Goal: Task Accomplishment & Management: Manage account settings

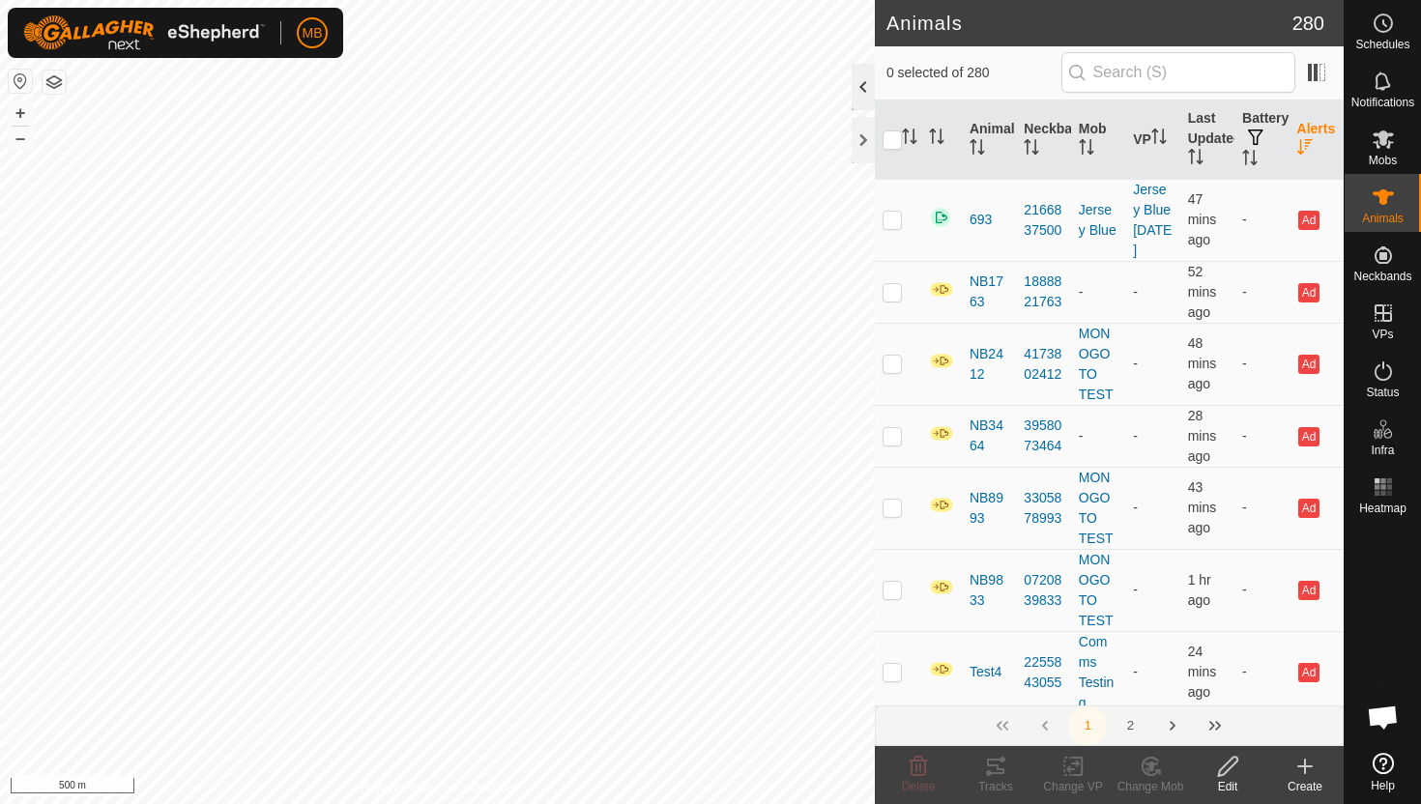
click at [867, 89] on div at bounding box center [863, 87] width 23 height 46
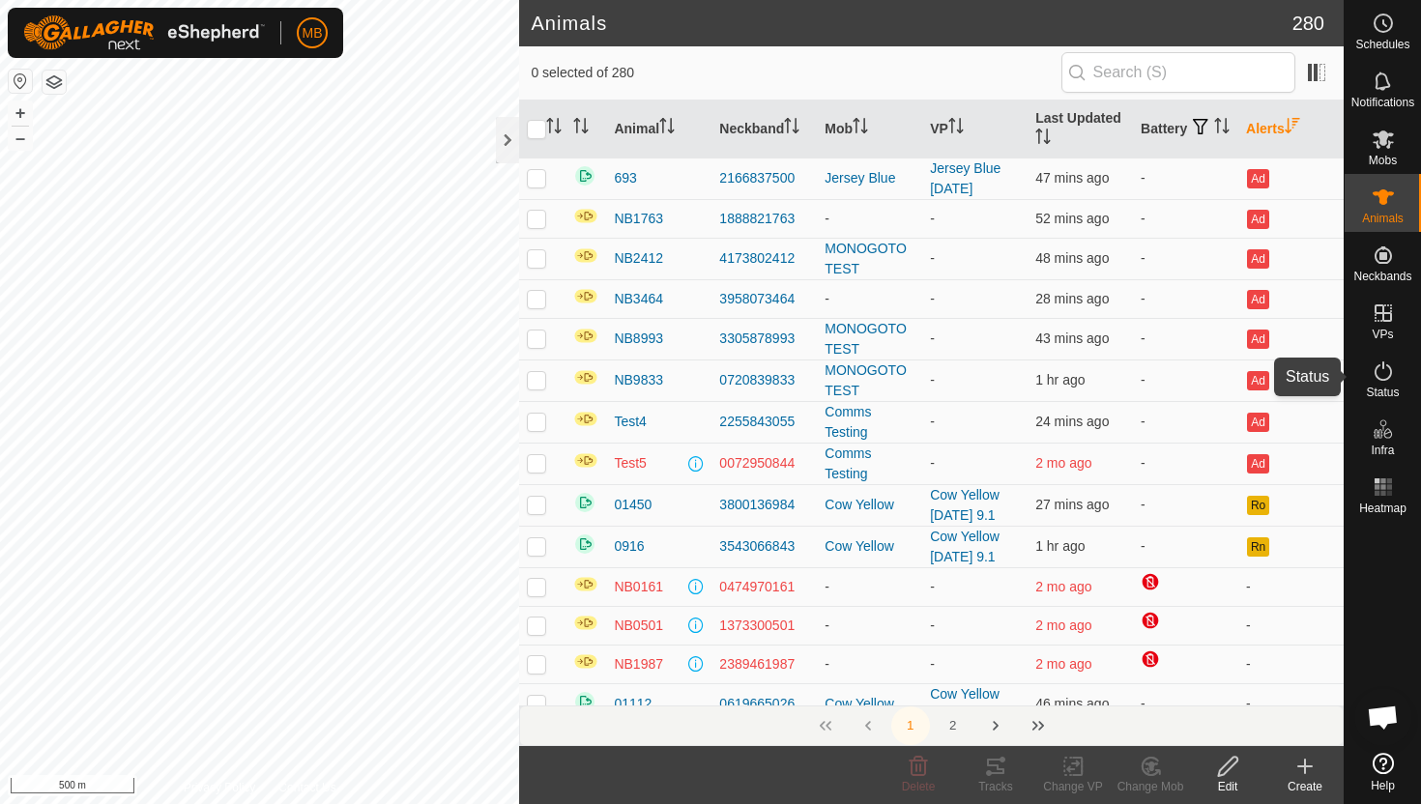
click at [1381, 375] on icon at bounding box center [1383, 371] width 23 height 23
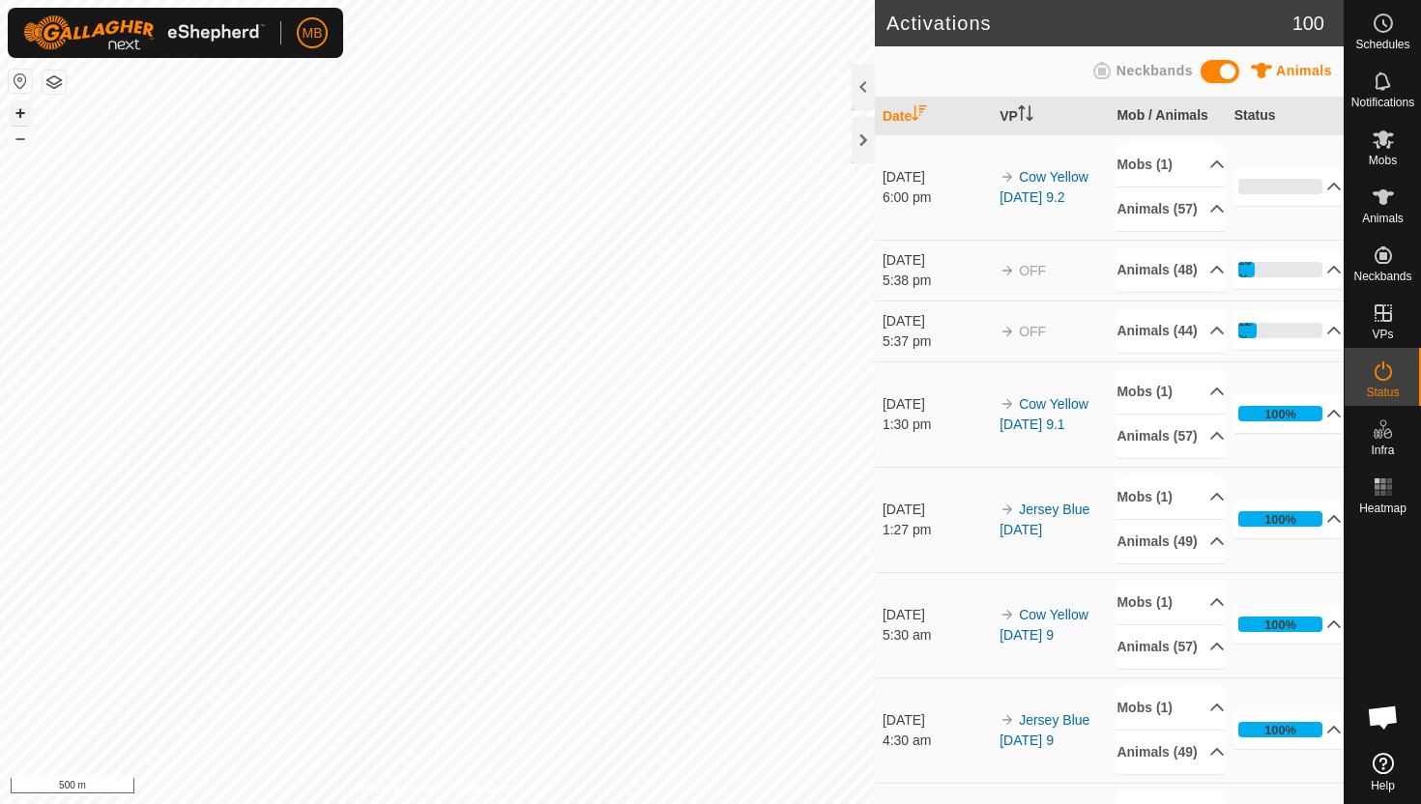
click at [20, 118] on button "+" at bounding box center [20, 112] width 23 height 23
click at [23, 109] on button "+" at bounding box center [20, 112] width 23 height 23
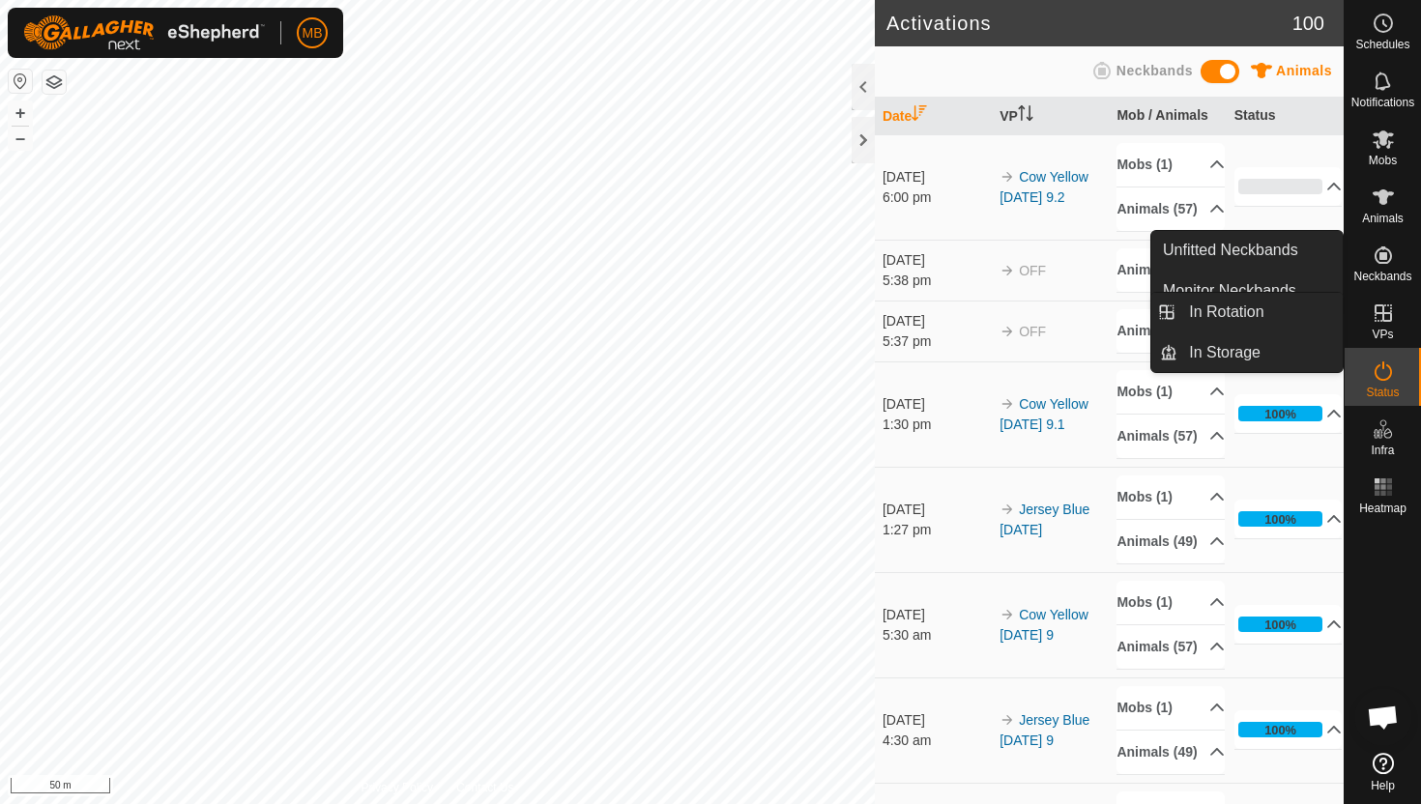
click at [1386, 313] on icon at bounding box center [1382, 312] width 17 height 17
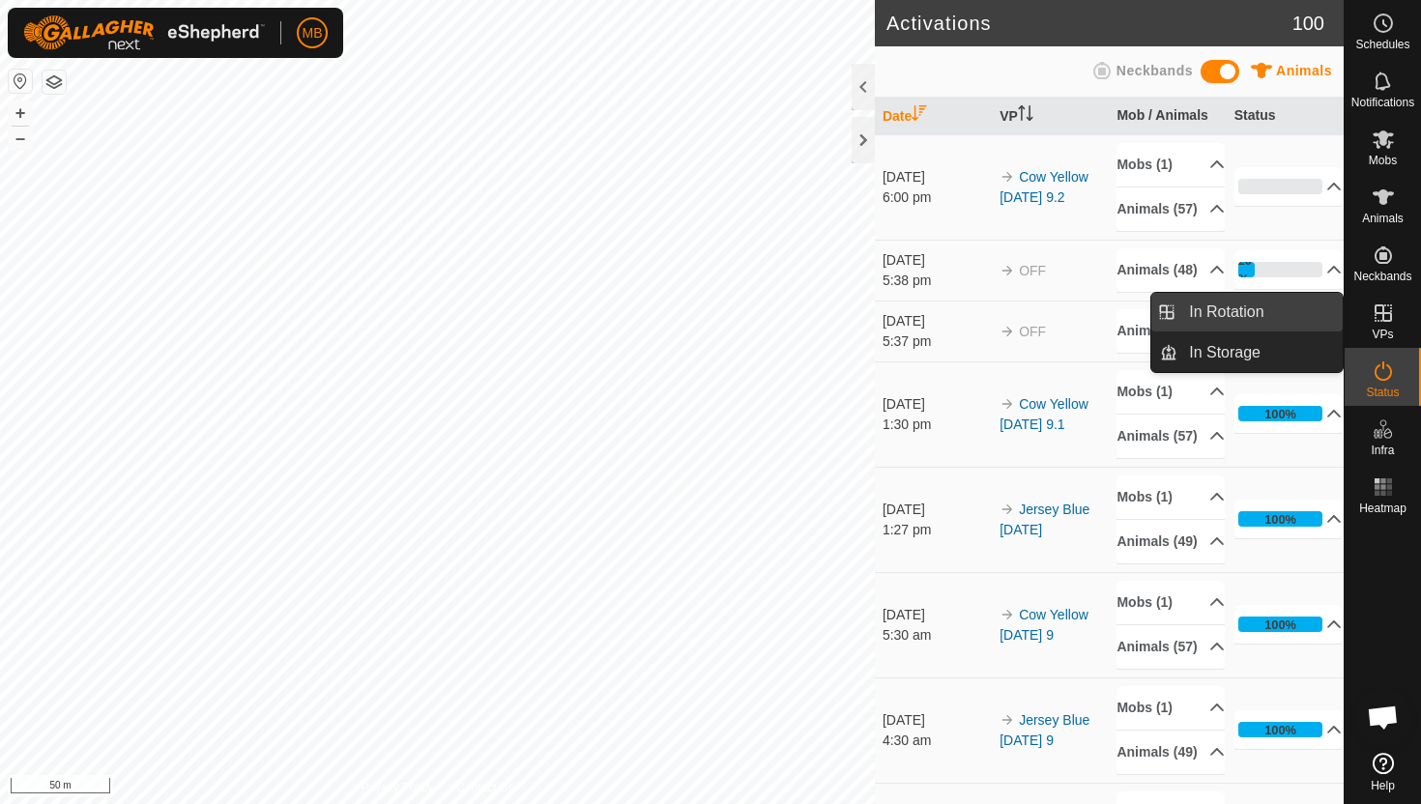
click at [1276, 306] on link "In Rotation" at bounding box center [1259, 312] width 165 height 39
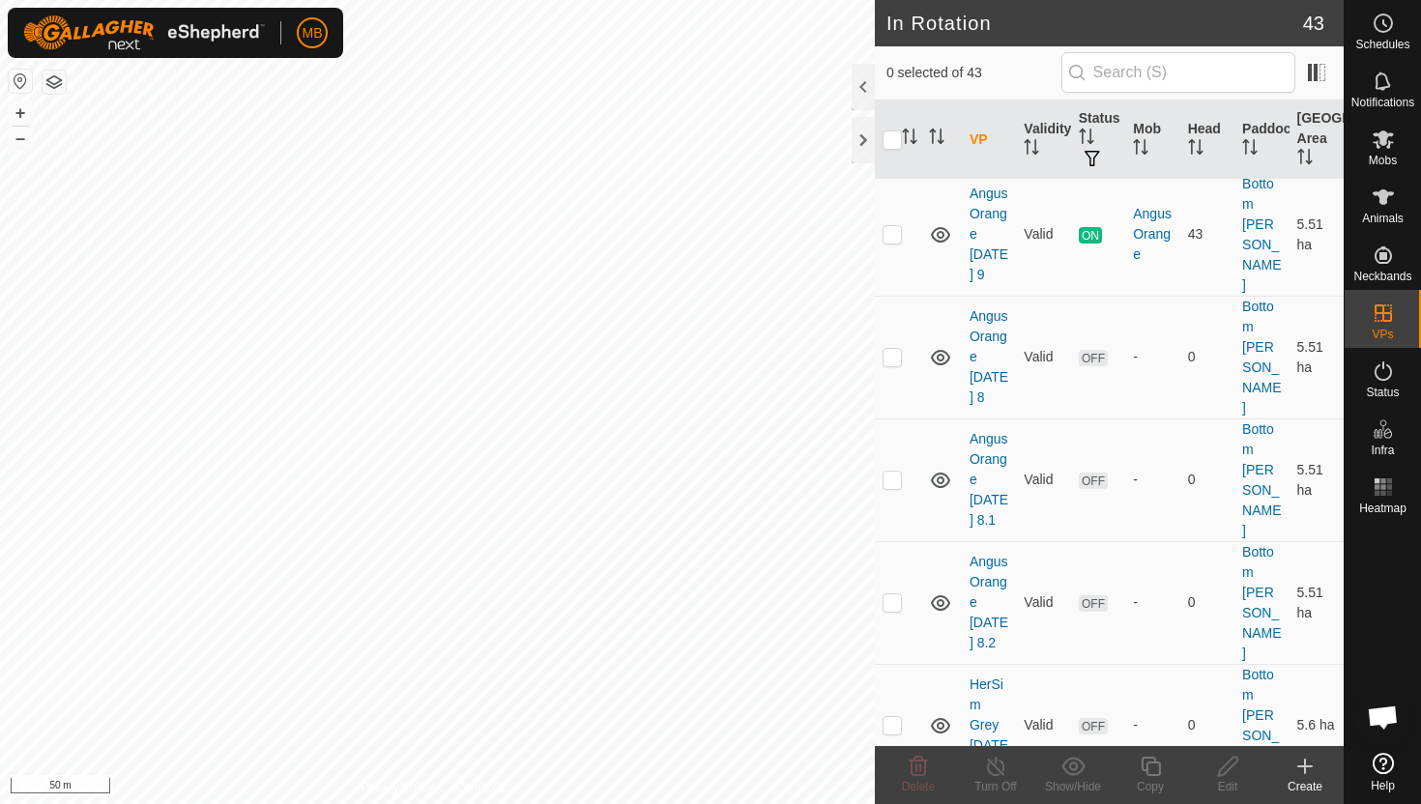
scroll to position [52, 0]
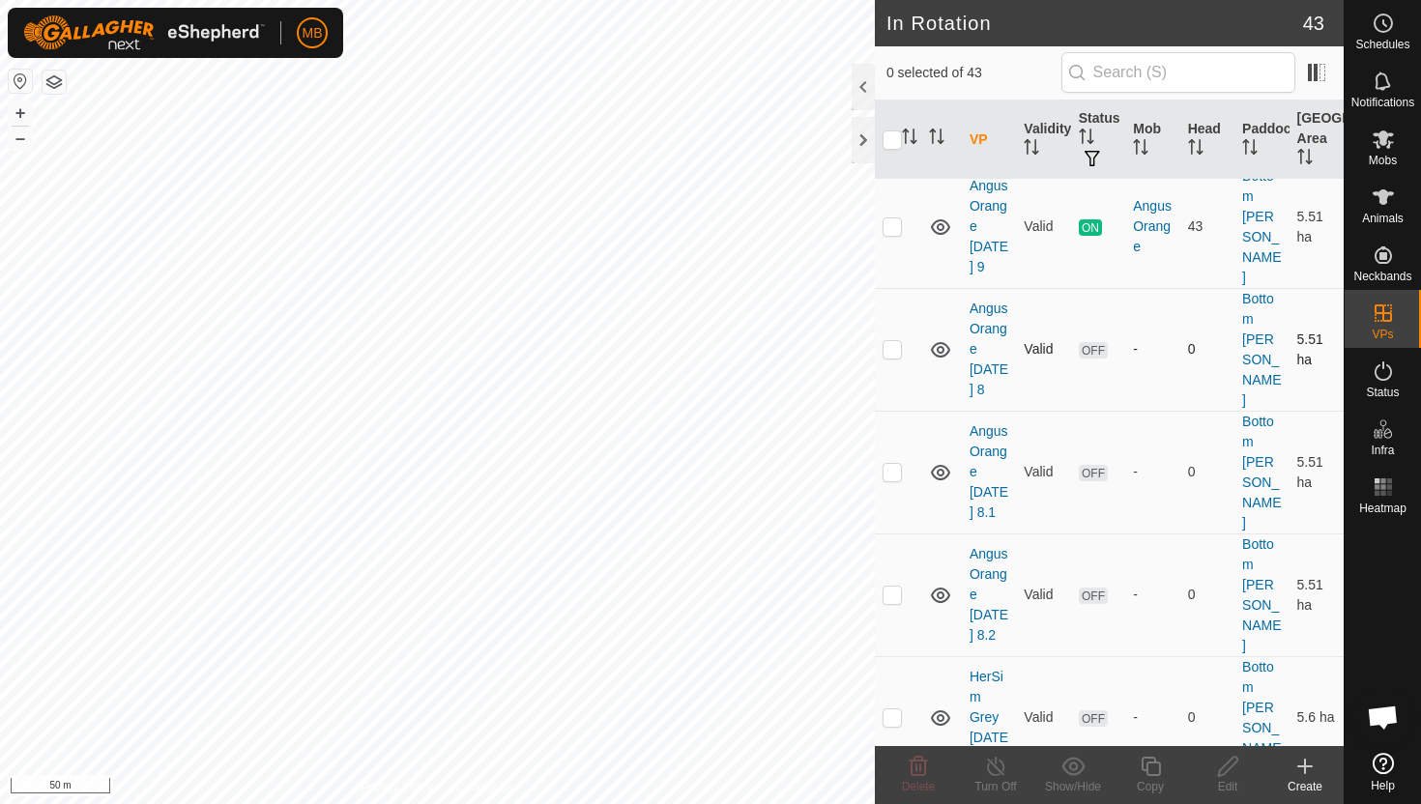
click at [894, 341] on p-checkbox at bounding box center [892, 348] width 19 height 15
checkbox input "true"
click at [895, 464] on p-checkbox at bounding box center [892, 471] width 19 height 15
checkbox input "true"
click at [891, 587] on p-checkbox at bounding box center [892, 594] width 19 height 15
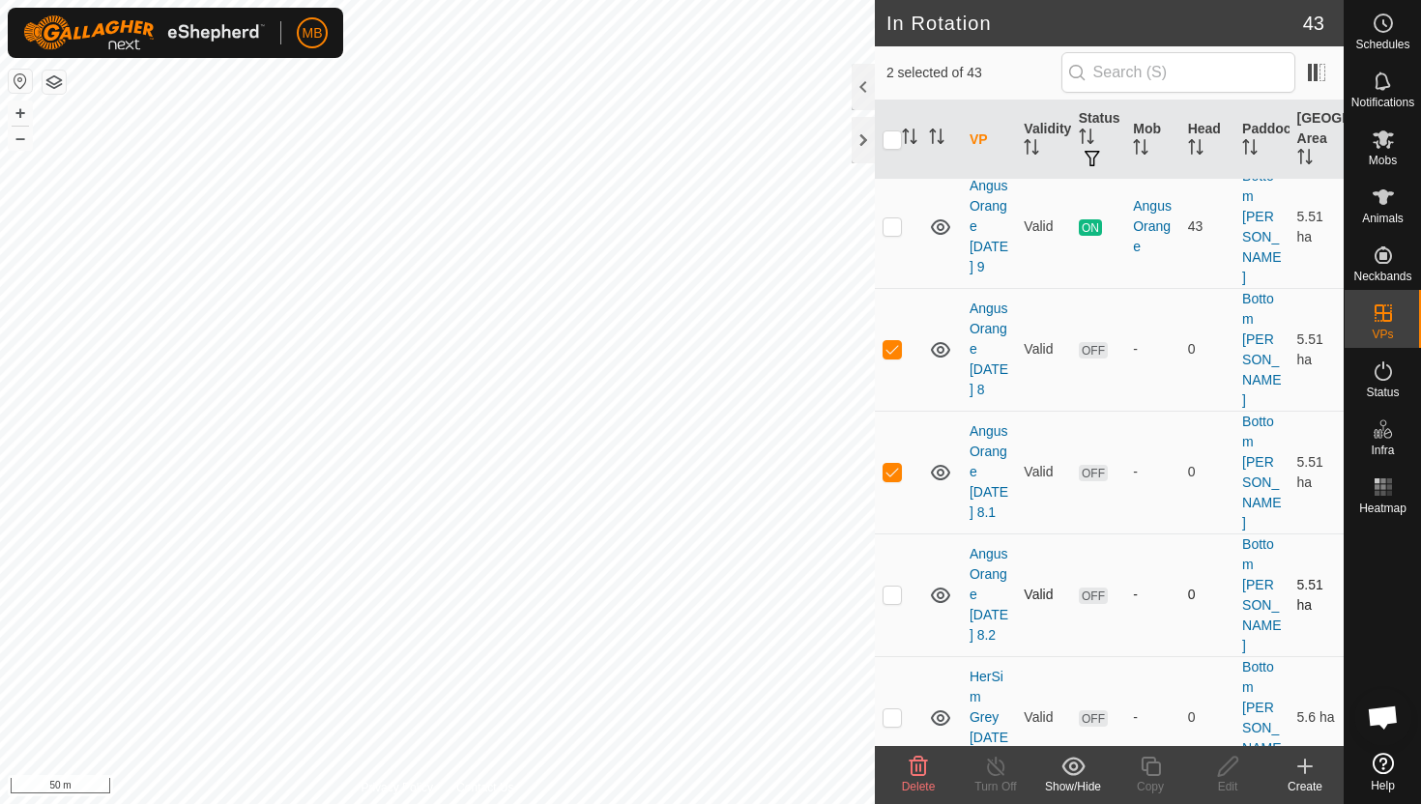
checkbox input "true"
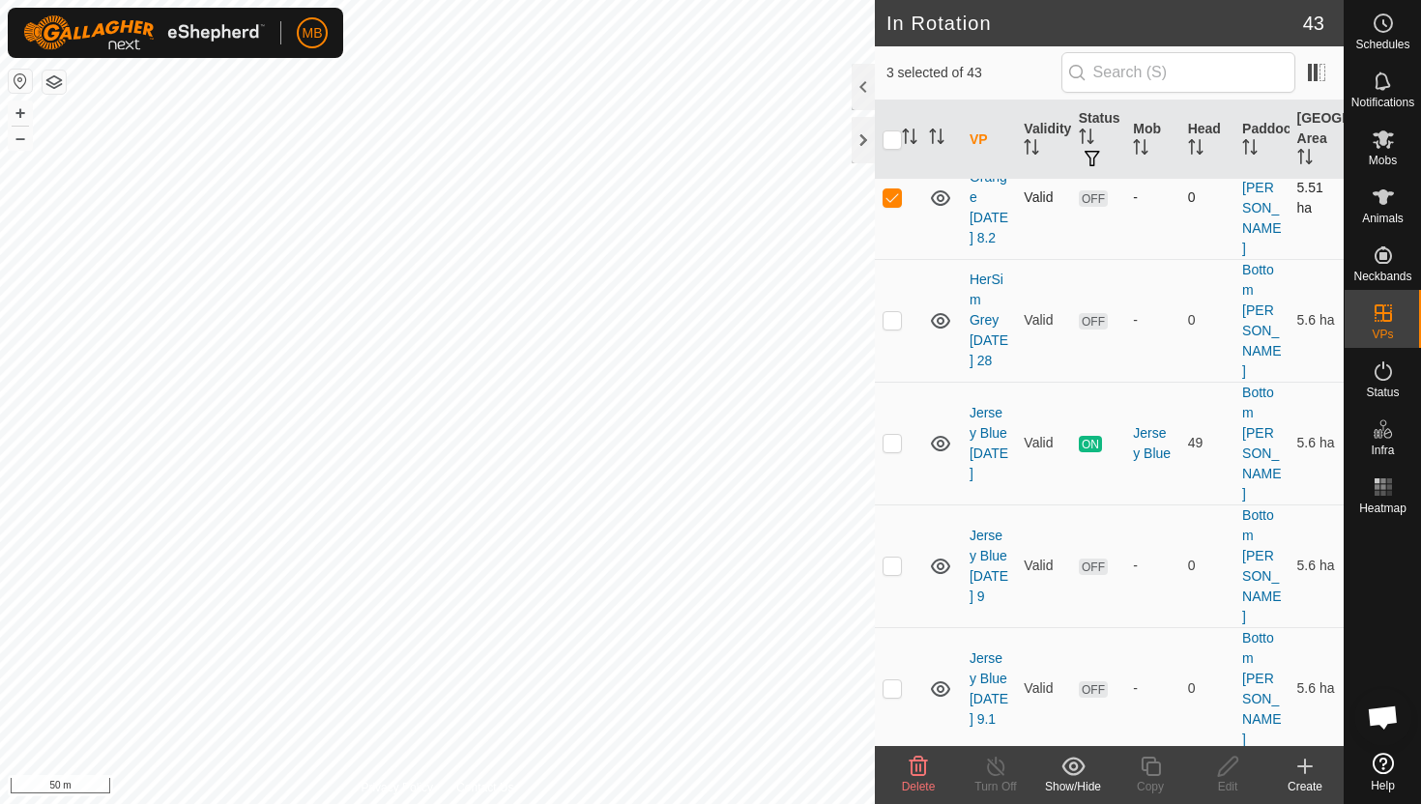
scroll to position [452, 0]
click at [893, 555] on p-checkbox at bounding box center [892, 562] width 19 height 15
checkbox input "true"
click at [892, 678] on p-checkbox at bounding box center [892, 685] width 19 height 15
checkbox input "true"
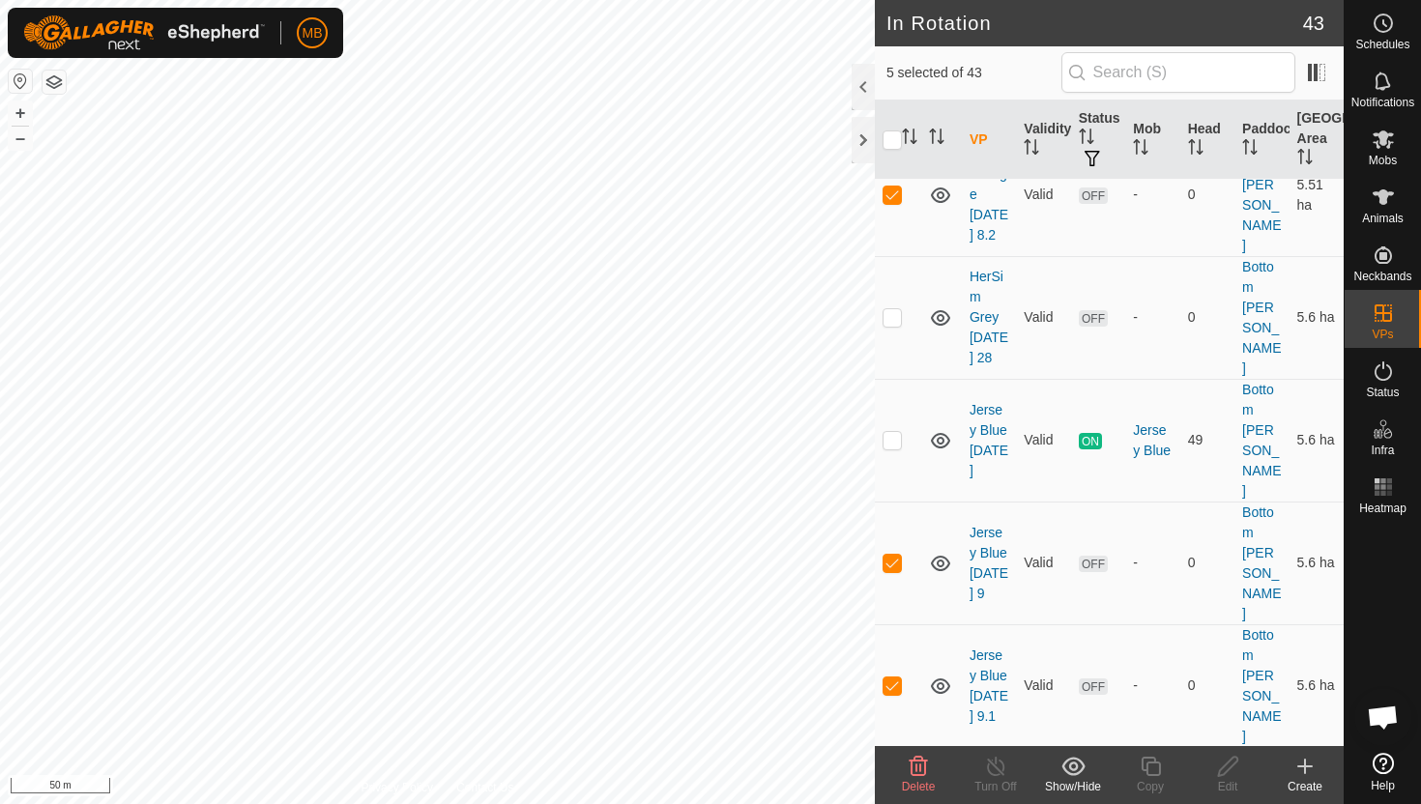
click at [897, 800] on p-checkbox at bounding box center [892, 807] width 19 height 15
checkbox input "true"
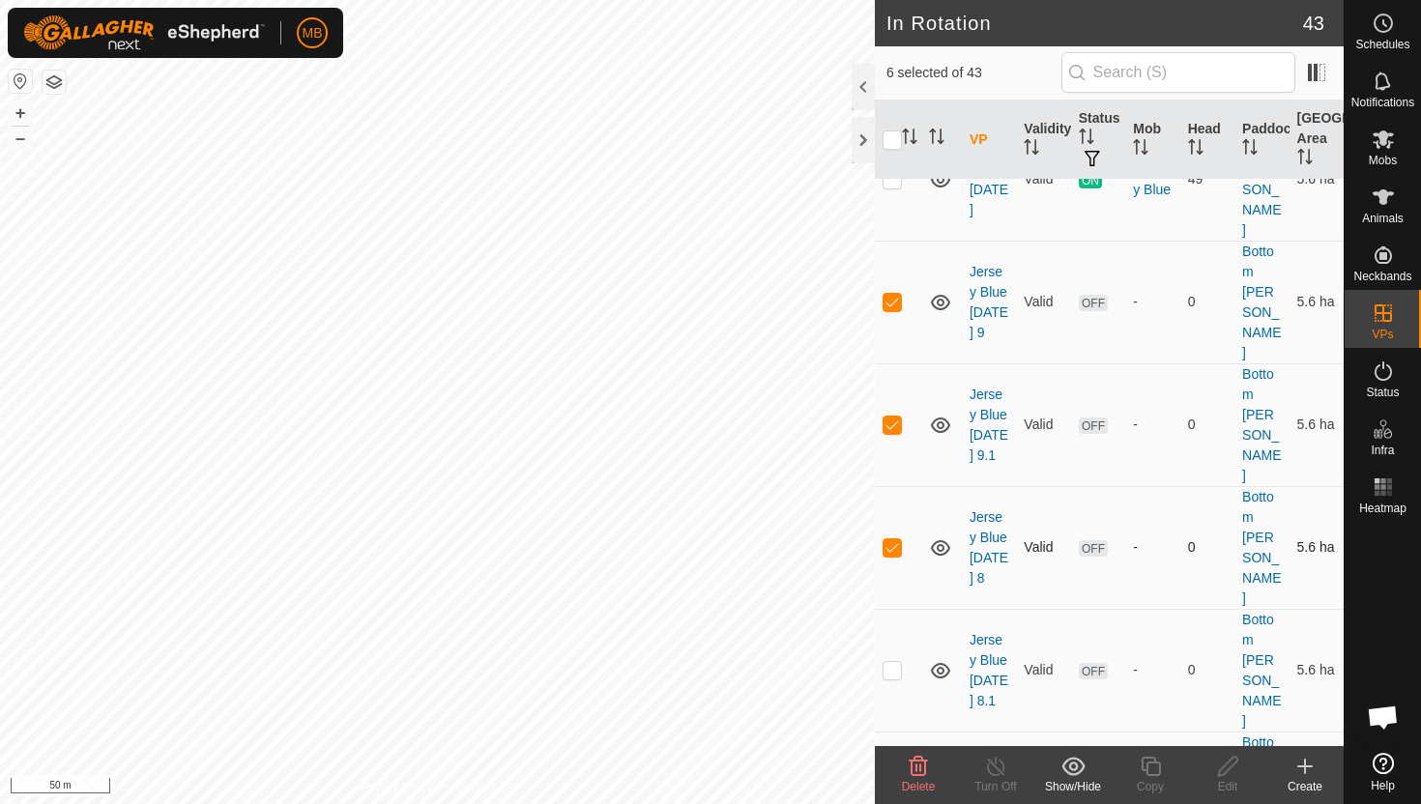
scroll to position [716, 0]
click at [893, 659] on p-checkbox at bounding box center [892, 666] width 19 height 15
checkbox input "true"
click at [894, 782] on p-checkbox at bounding box center [892, 789] width 19 height 15
checkbox input "true"
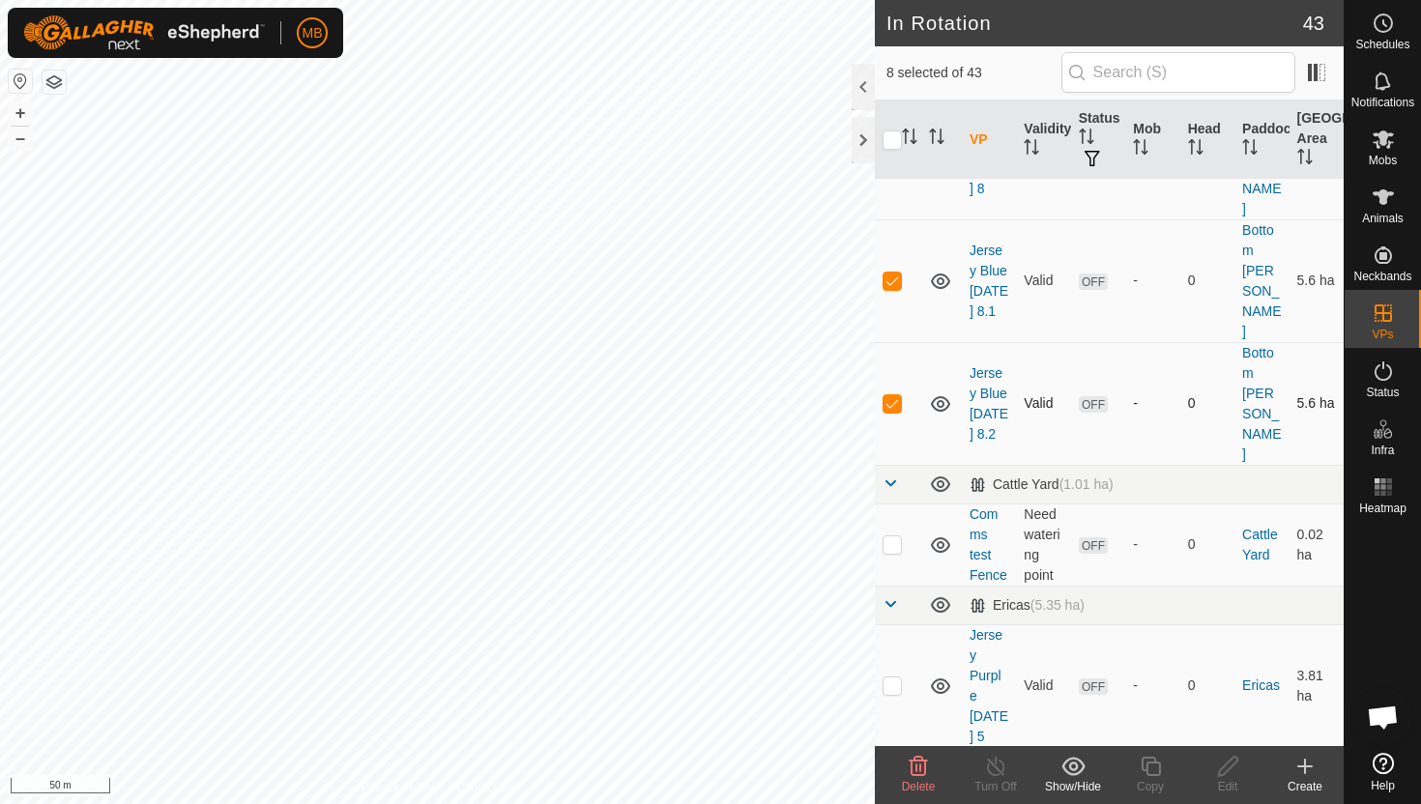
scroll to position [1114, 0]
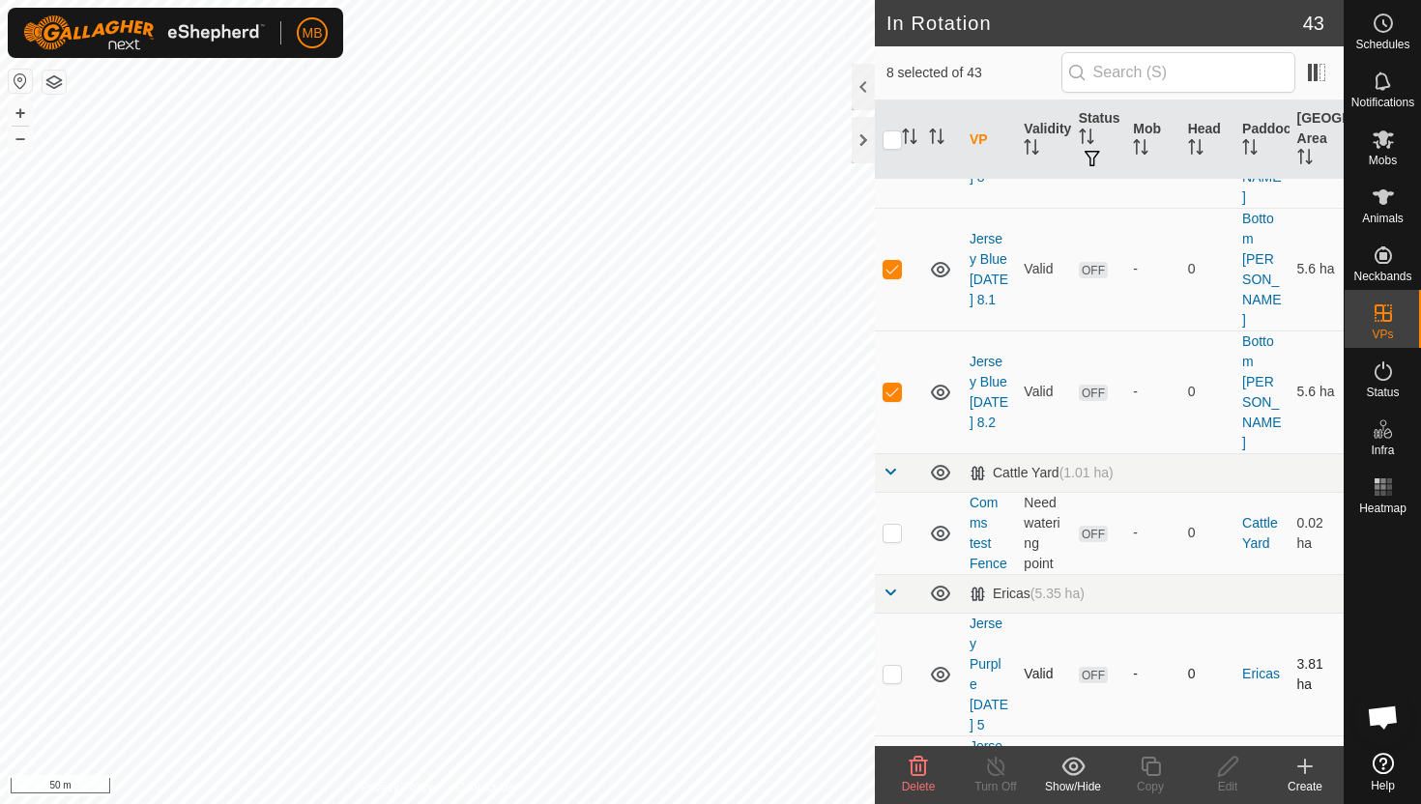
click at [894, 666] on p-checkbox at bounding box center [892, 673] width 19 height 15
checkbox input "true"
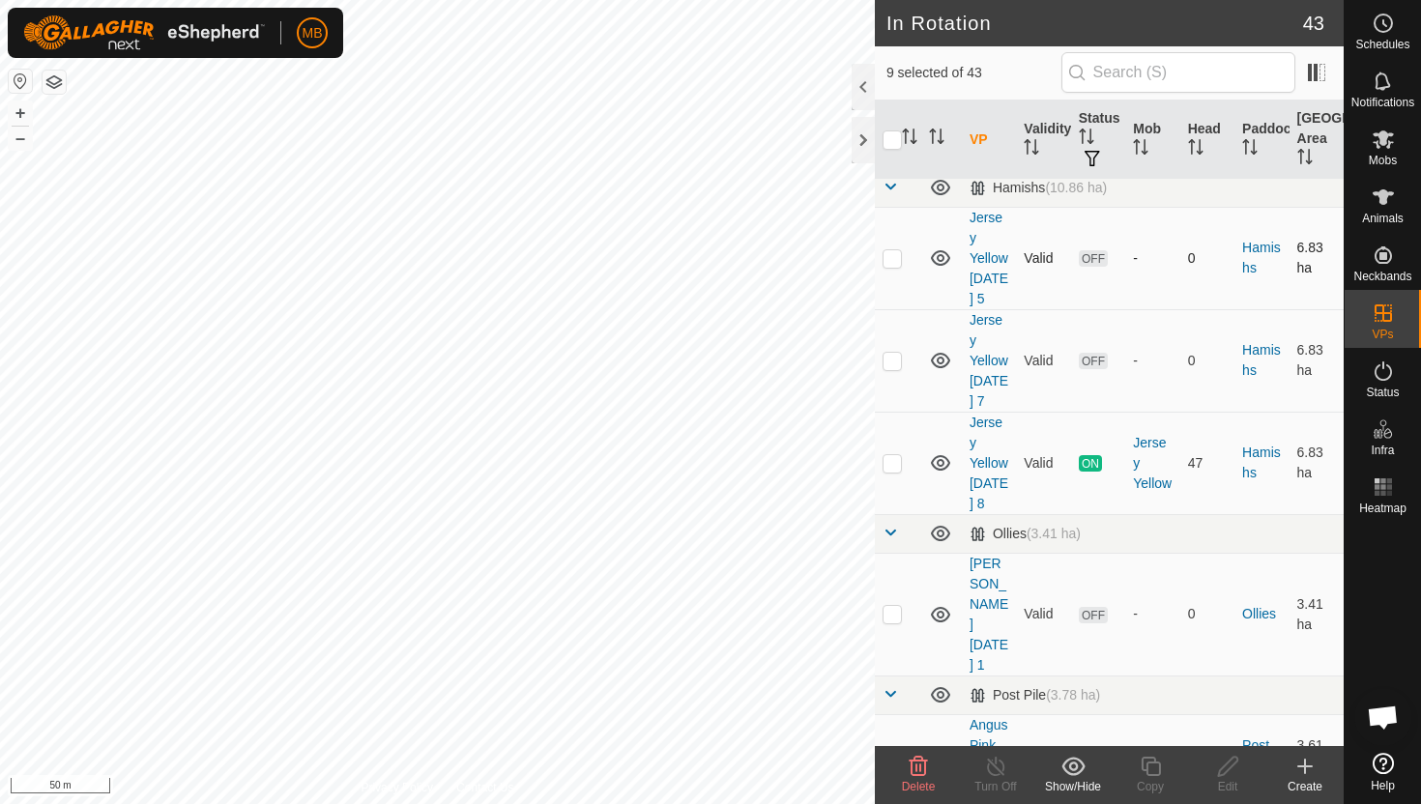
scroll to position [1806, 0]
click at [887, 746] on p-checkbox at bounding box center [892, 753] width 19 height 15
checkbox input "true"
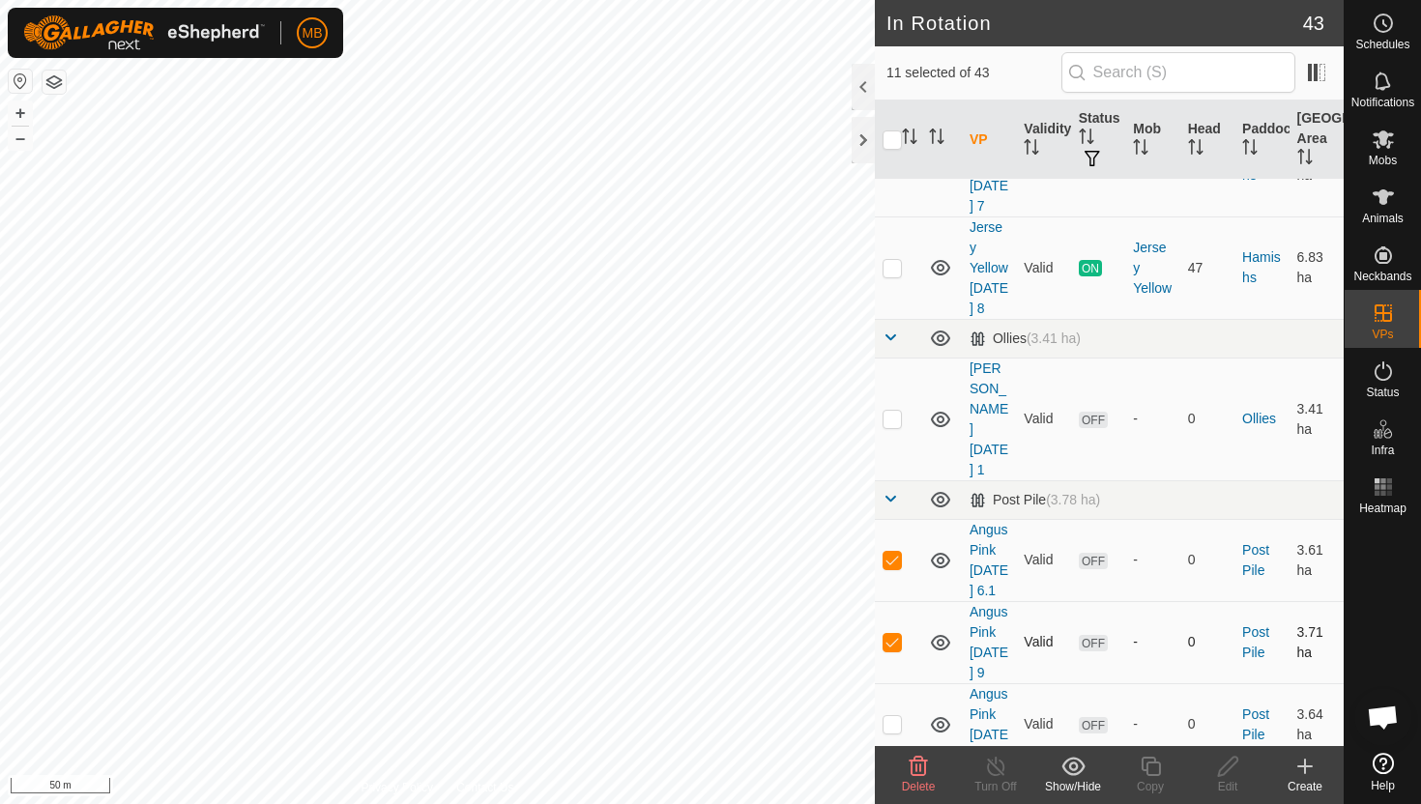
scroll to position [2008, 0]
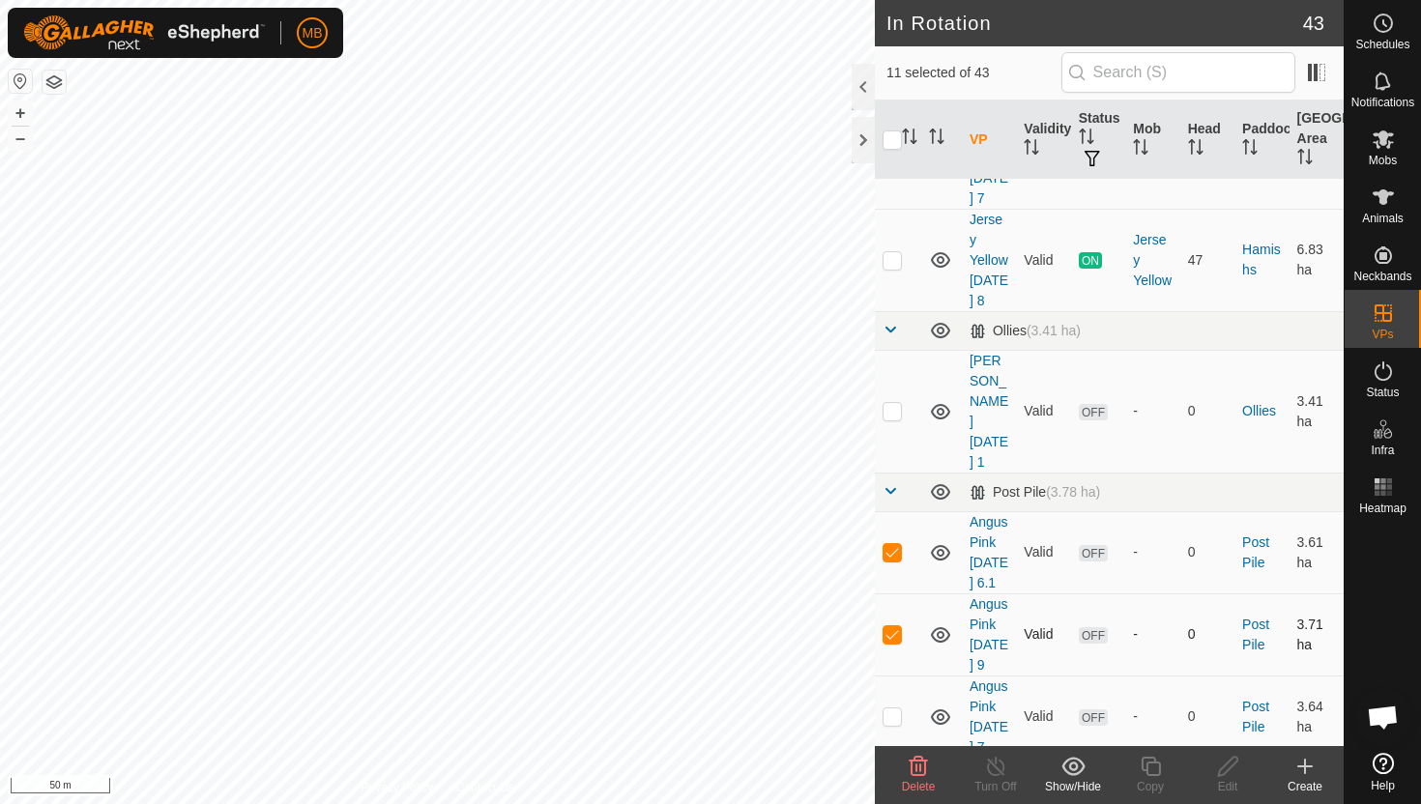
click at [897, 626] on p-checkbox at bounding box center [892, 633] width 19 height 15
checkbox input "false"
click at [892, 709] on p-checkbox at bounding box center [892, 716] width 19 height 15
checkbox input "true"
click at [893, 791] on p-checkbox at bounding box center [892, 798] width 19 height 15
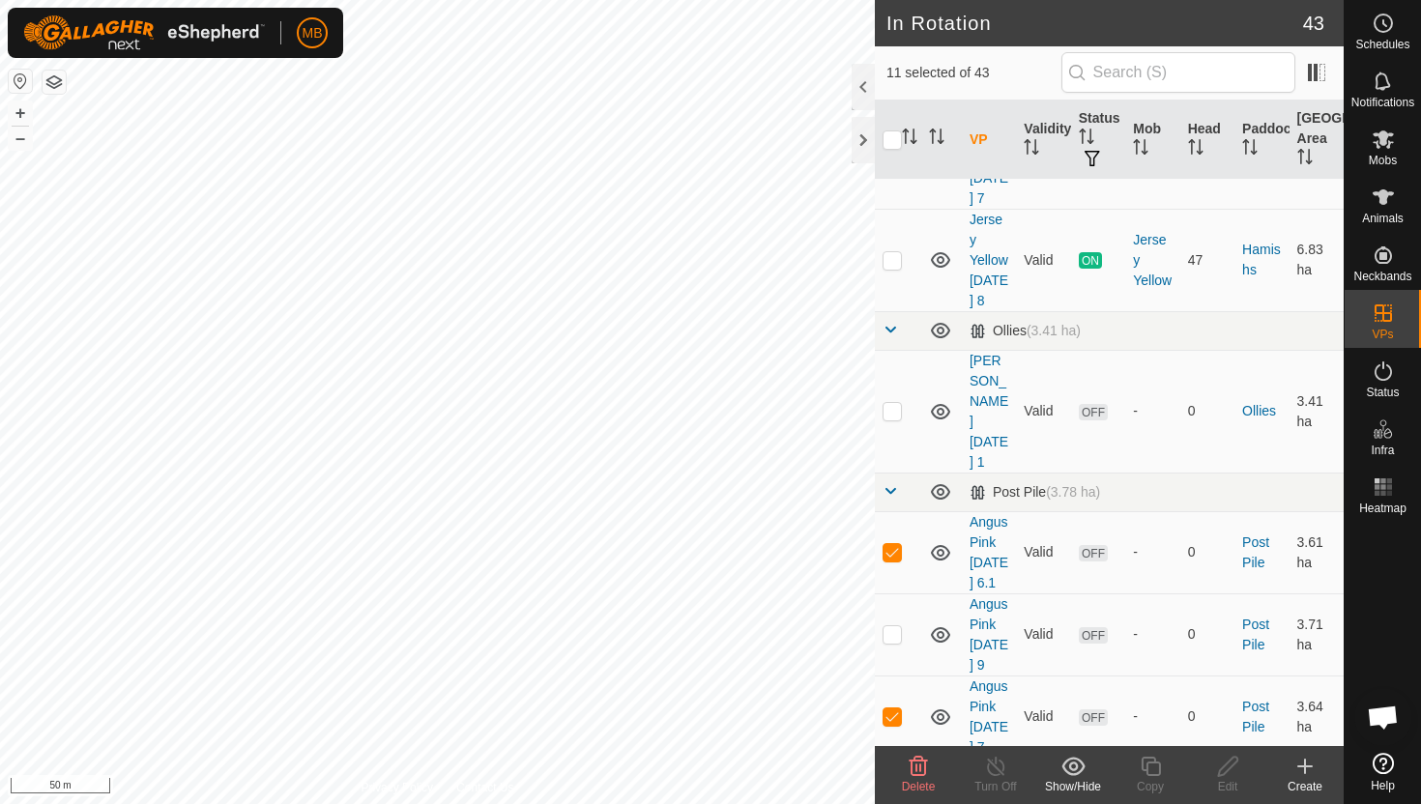
checkbox input "true"
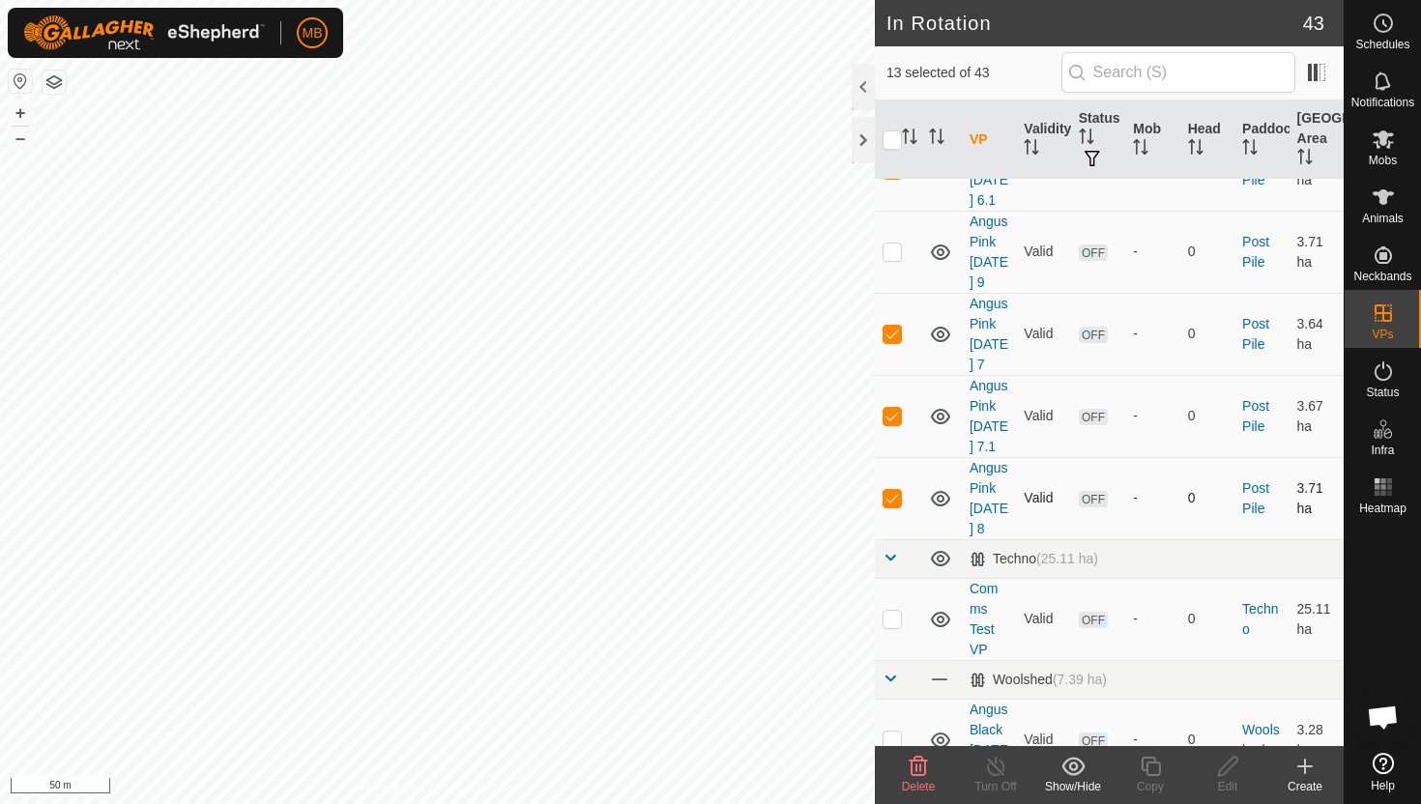
scroll to position [2395, 0]
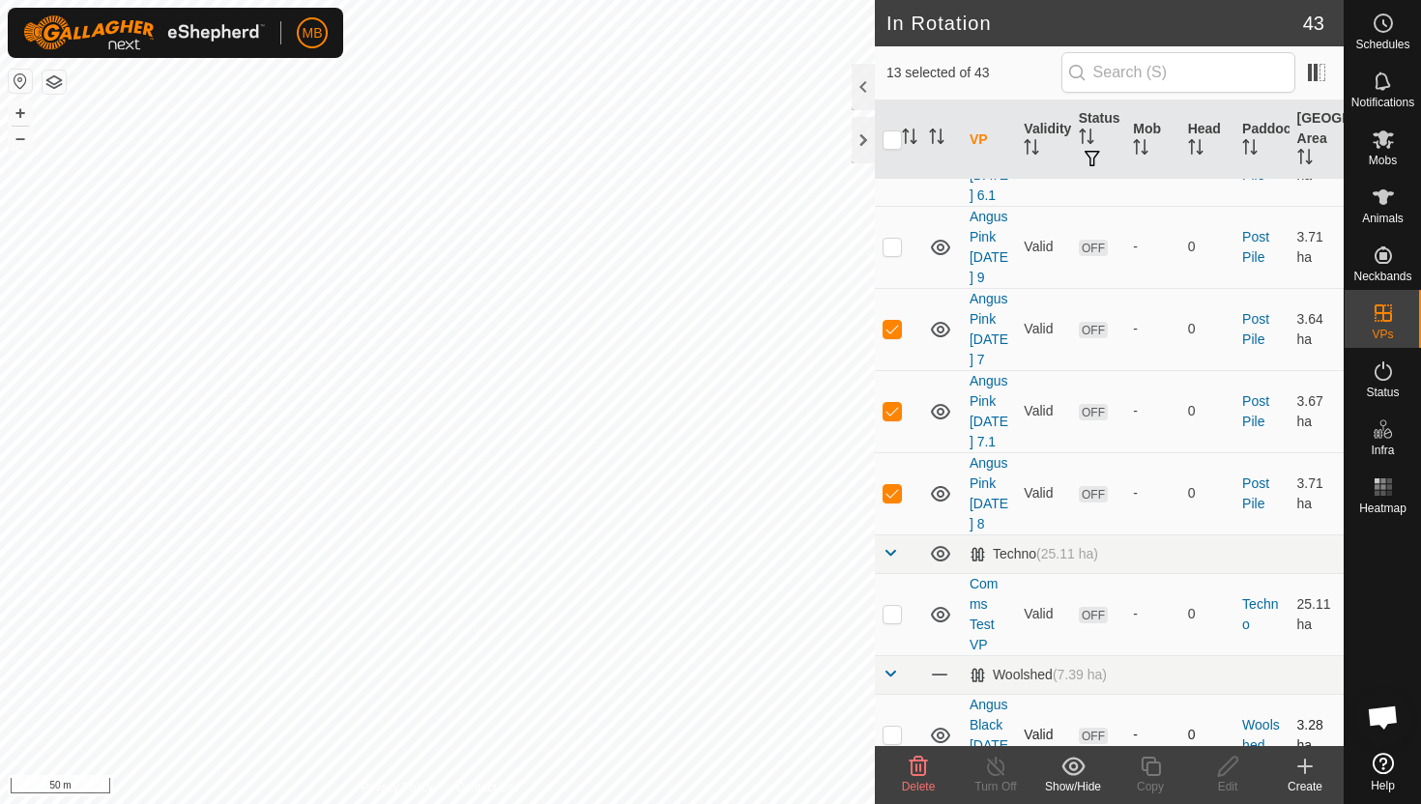
click at [887, 727] on p-checkbox at bounding box center [892, 734] width 19 height 15
checkbox input "true"
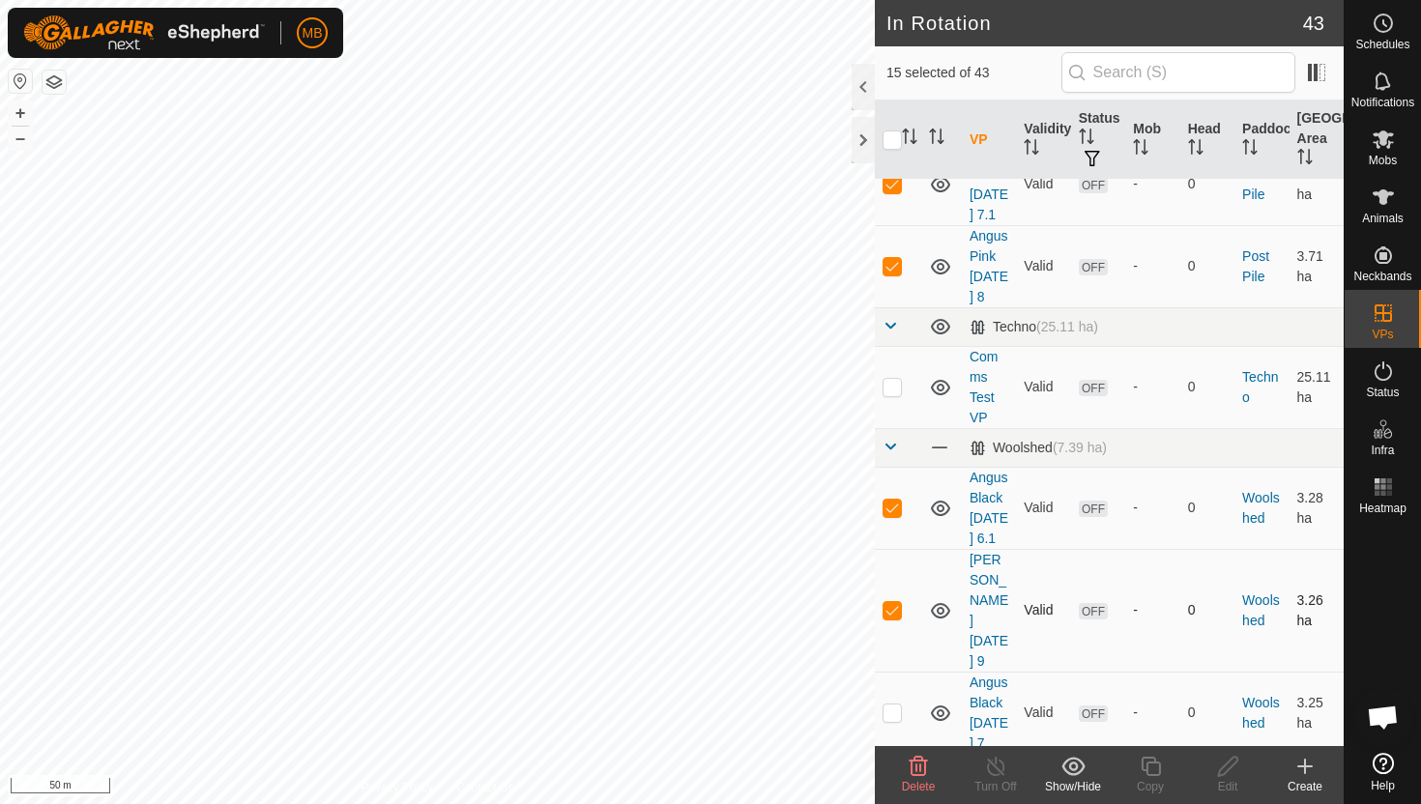
scroll to position [2631, 0]
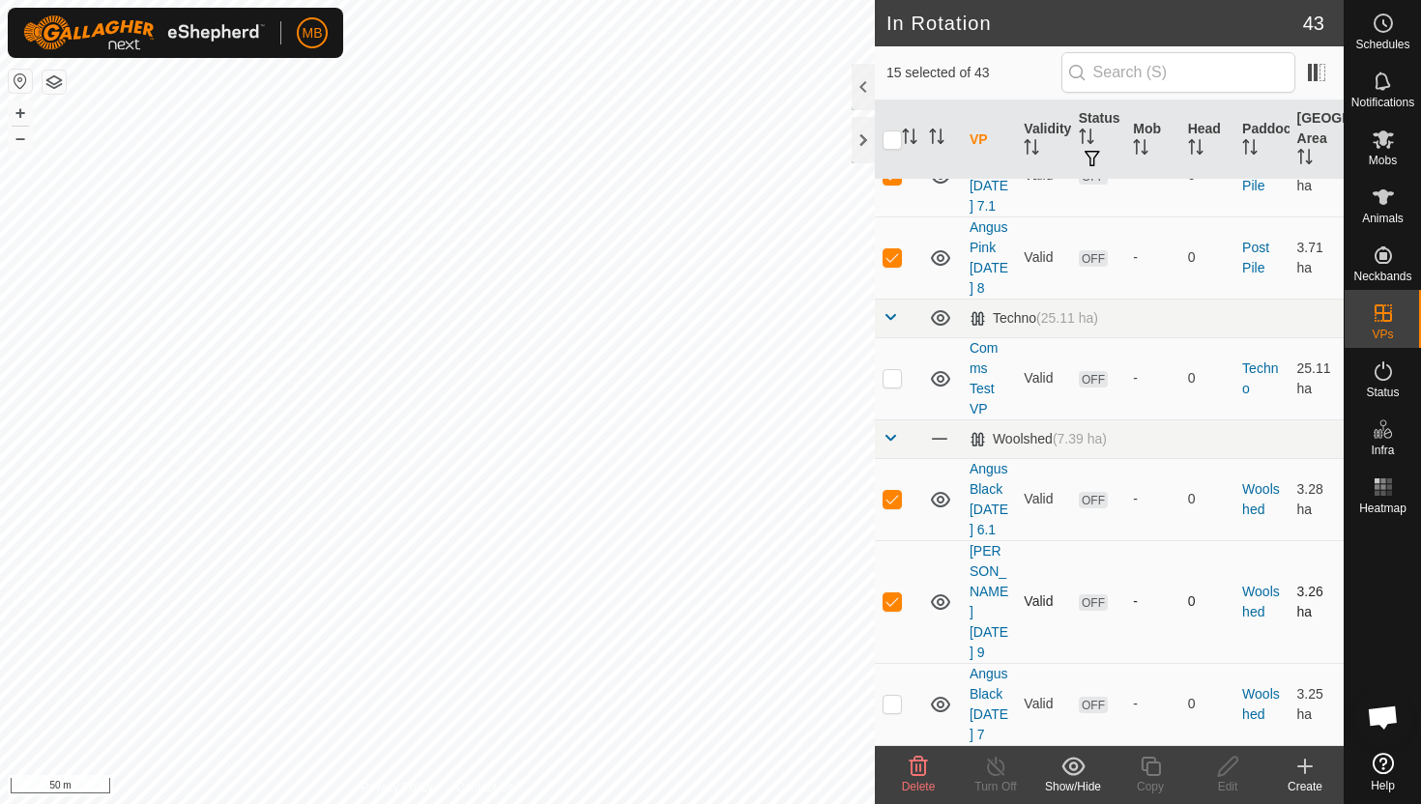
click at [890, 593] on p-checkbox at bounding box center [892, 600] width 19 height 15
checkbox input "false"
click at [894, 696] on p-checkbox at bounding box center [892, 703] width 19 height 15
checkbox input "true"
click at [895, 778] on p-checkbox at bounding box center [892, 785] width 19 height 15
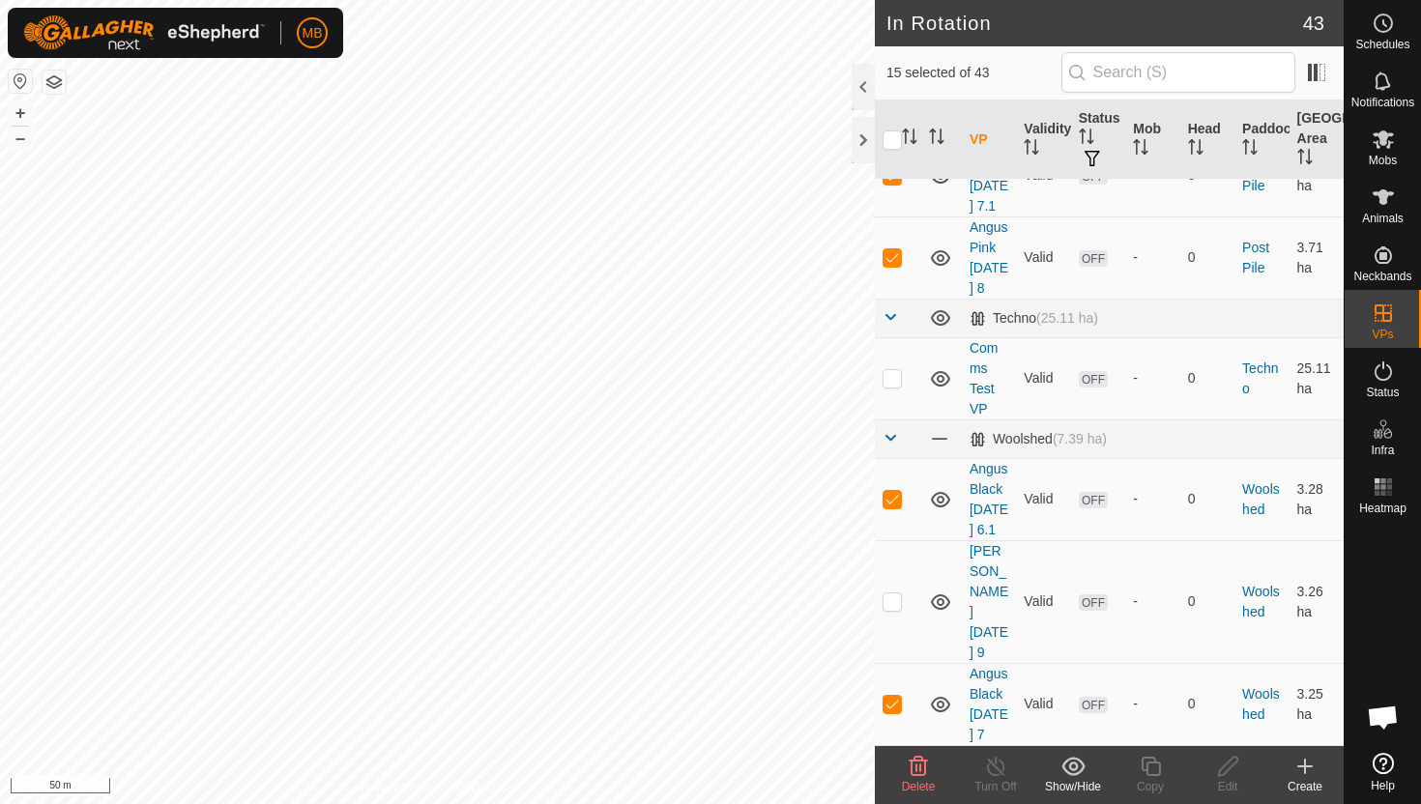
checkbox input "true"
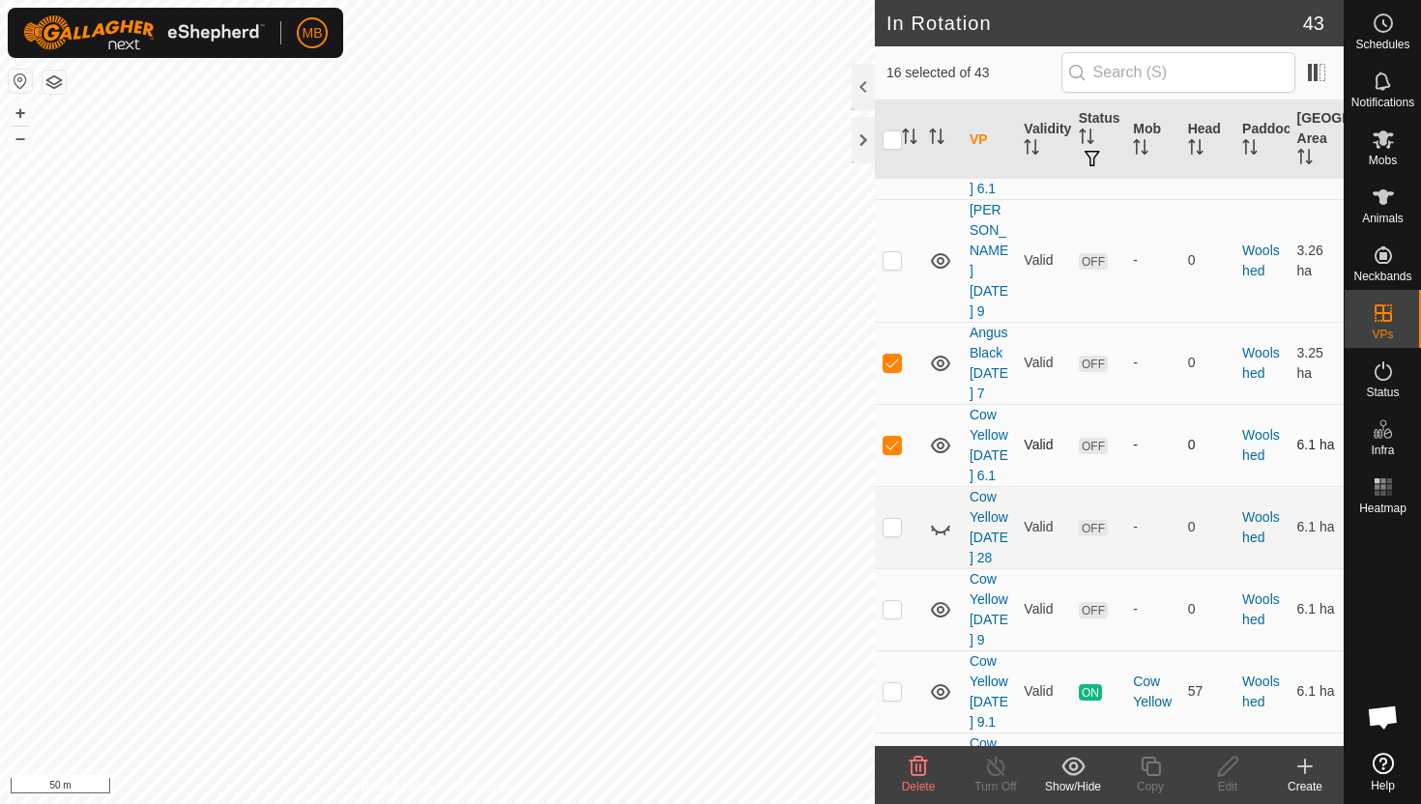
scroll to position [2986, 0]
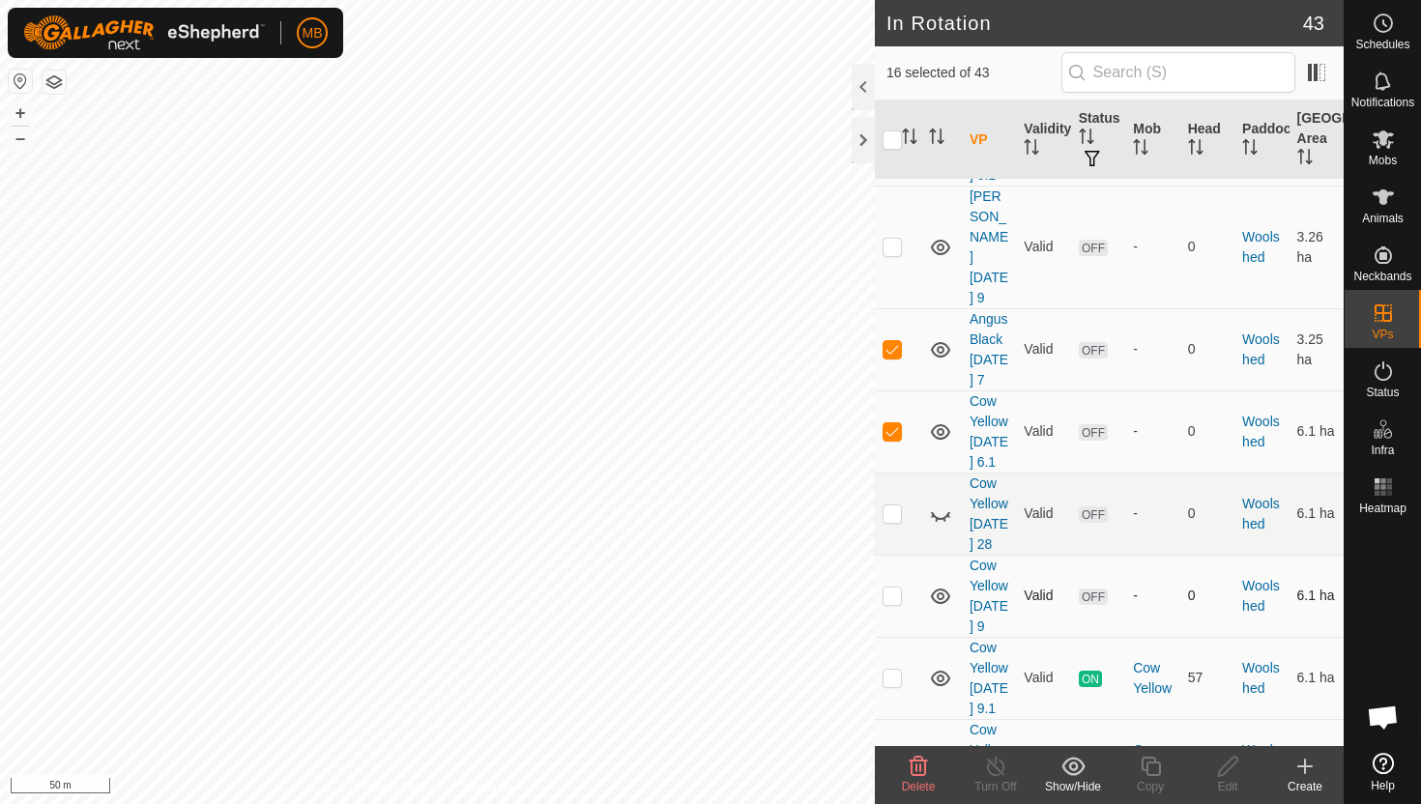
click at [895, 588] on p-checkbox at bounding box center [892, 595] width 19 height 15
checkbox input "true"
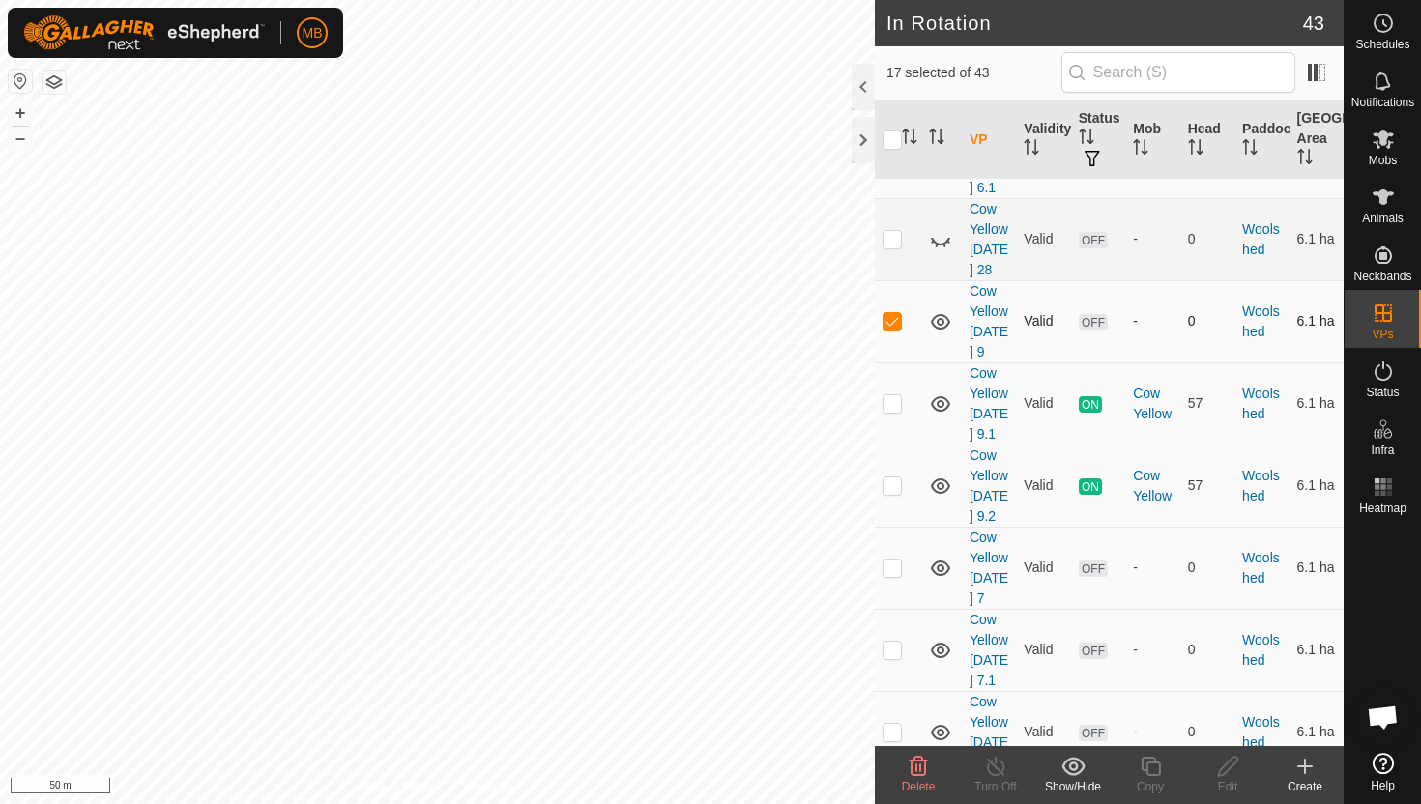
scroll to position [3262, 0]
click at [894, 558] on p-checkbox at bounding box center [892, 565] width 19 height 15
checkbox input "true"
click at [893, 640] on p-checkbox at bounding box center [892, 647] width 19 height 15
checkbox input "true"
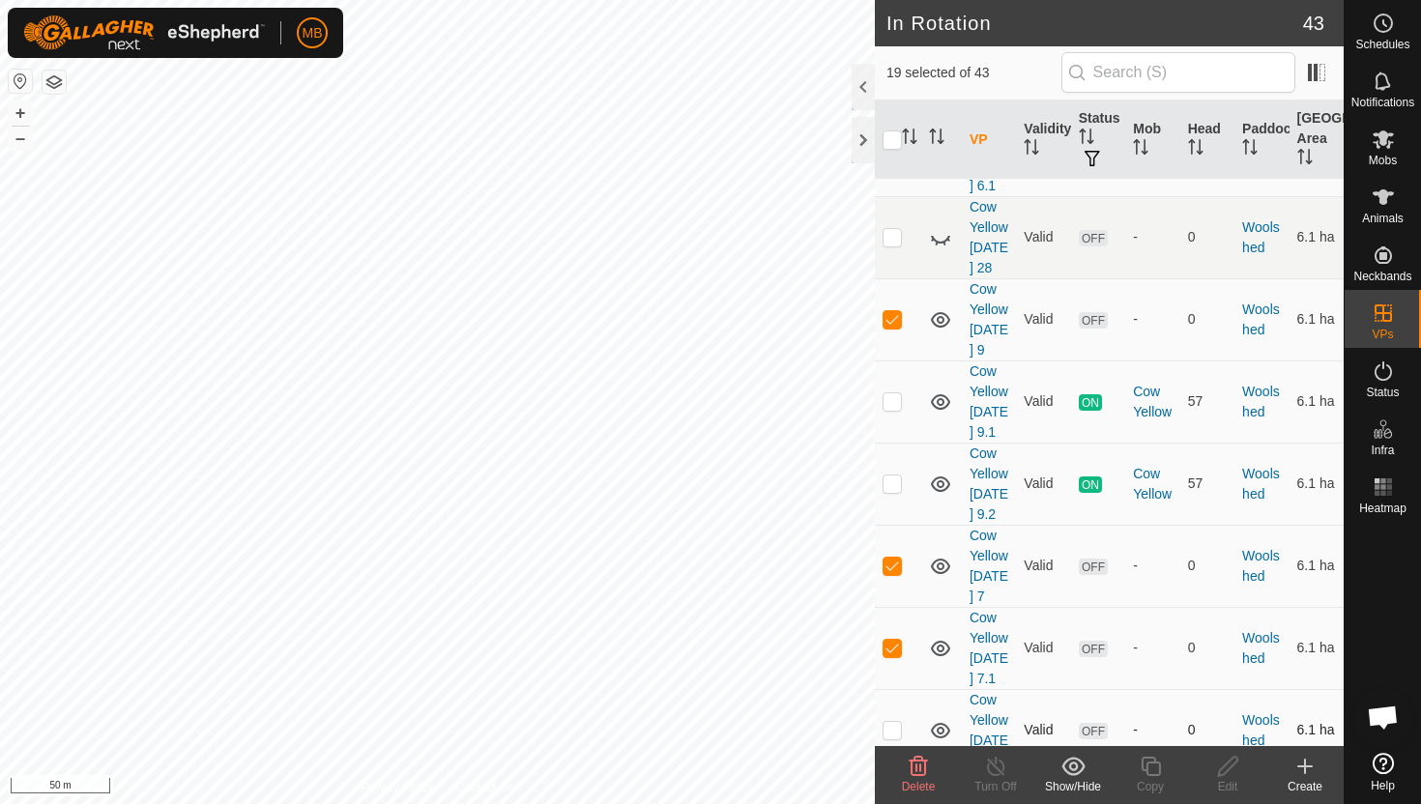
click at [894, 722] on p-checkbox at bounding box center [892, 729] width 19 height 15
checkbox input "true"
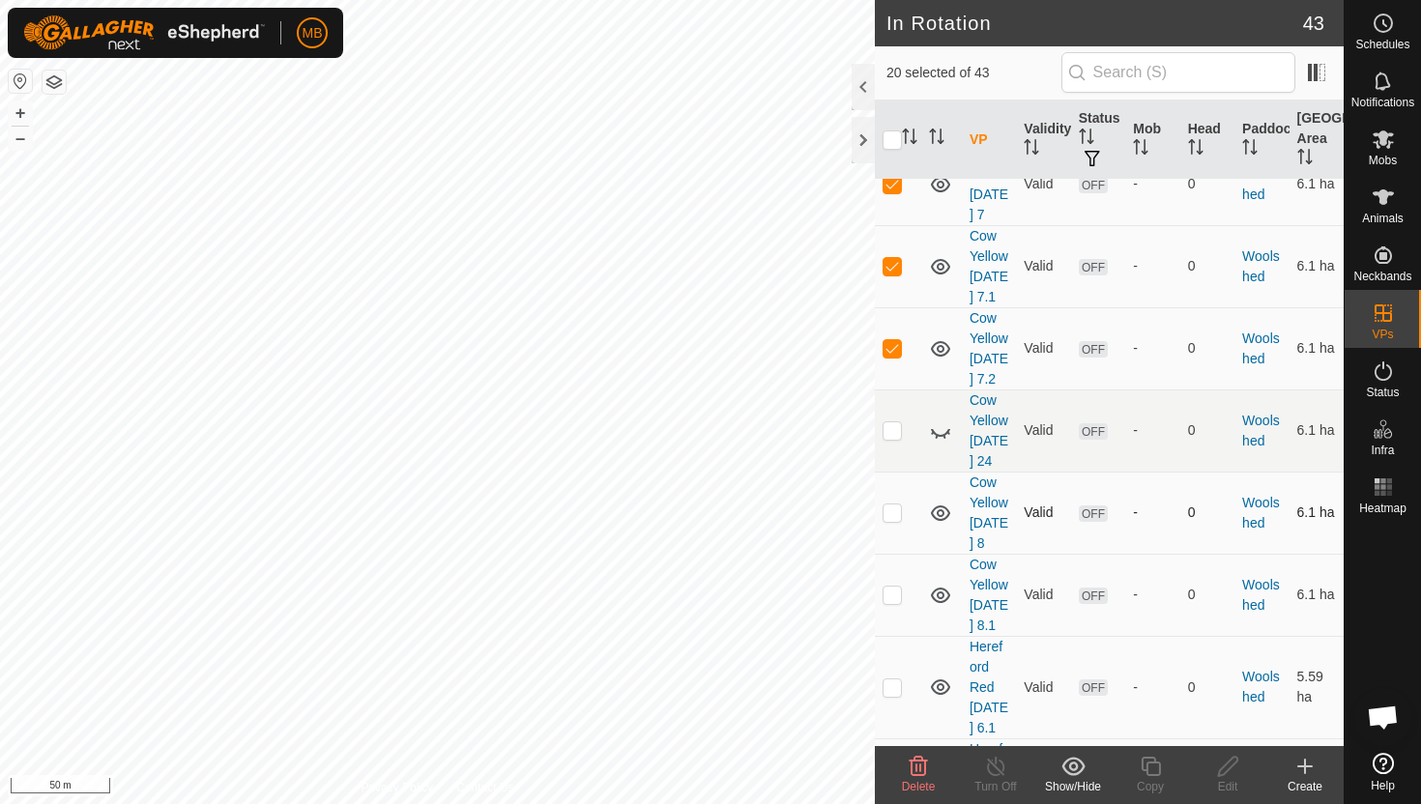
scroll to position [3640, 0]
click at [891, 508] on p-checkbox at bounding box center [892, 515] width 19 height 15
checkbox input "true"
click at [888, 591] on p-checkbox at bounding box center [892, 598] width 19 height 15
checkbox input "true"
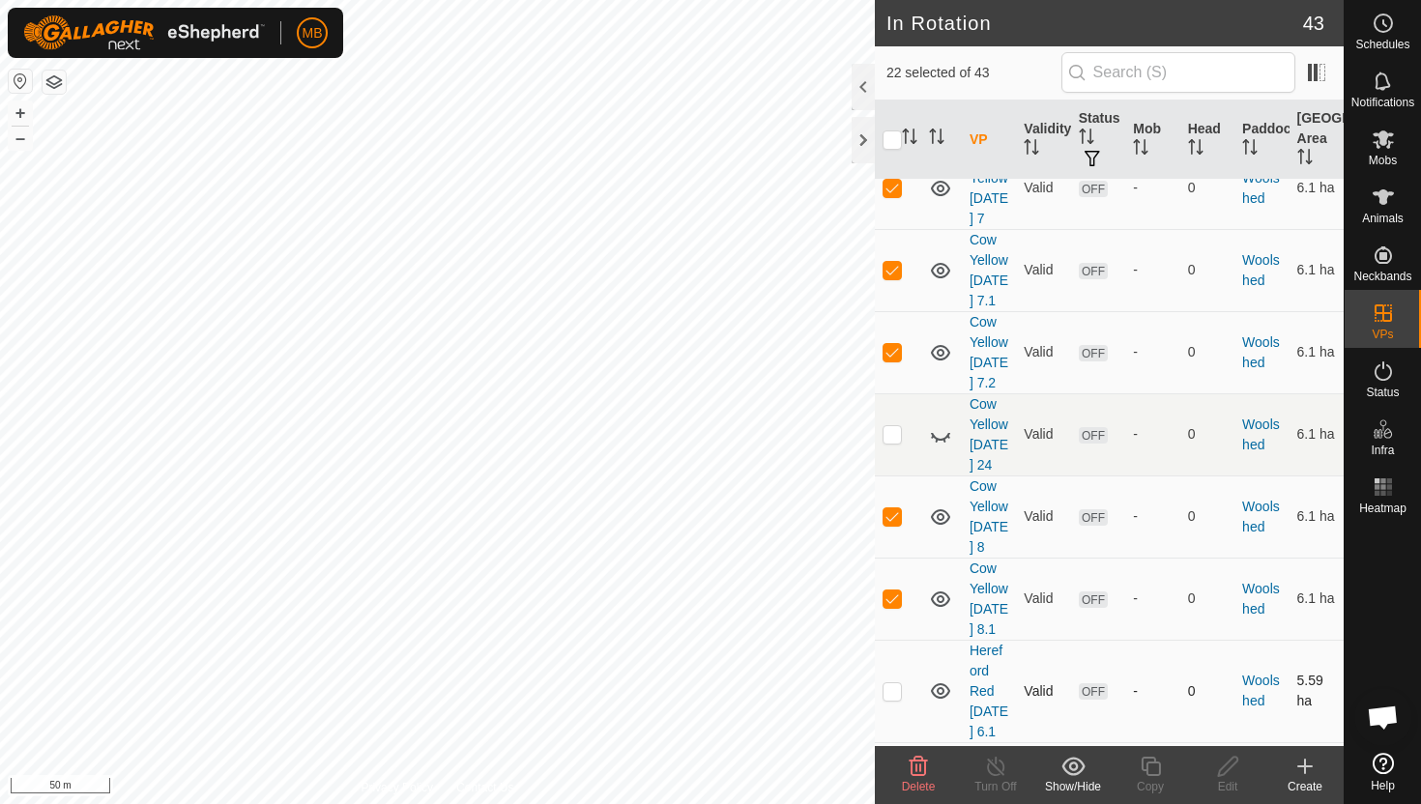
click at [892, 683] on p-checkbox at bounding box center [892, 690] width 19 height 15
checkbox input "true"
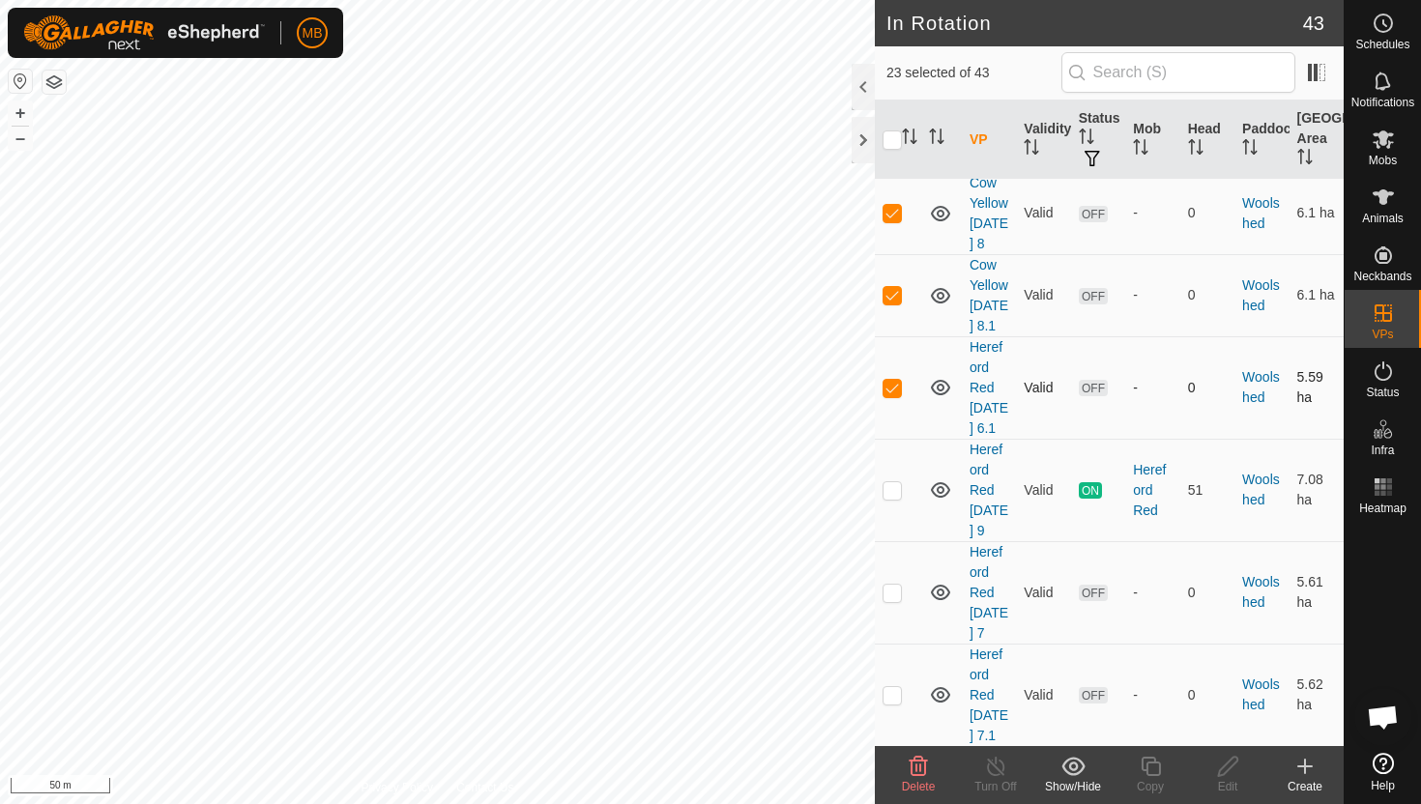
scroll to position [3945, 0]
click at [892, 584] on p-checkbox at bounding box center [892, 591] width 19 height 15
checkbox input "true"
click at [896, 686] on p-checkbox at bounding box center [892, 693] width 19 height 15
checkbox input "true"
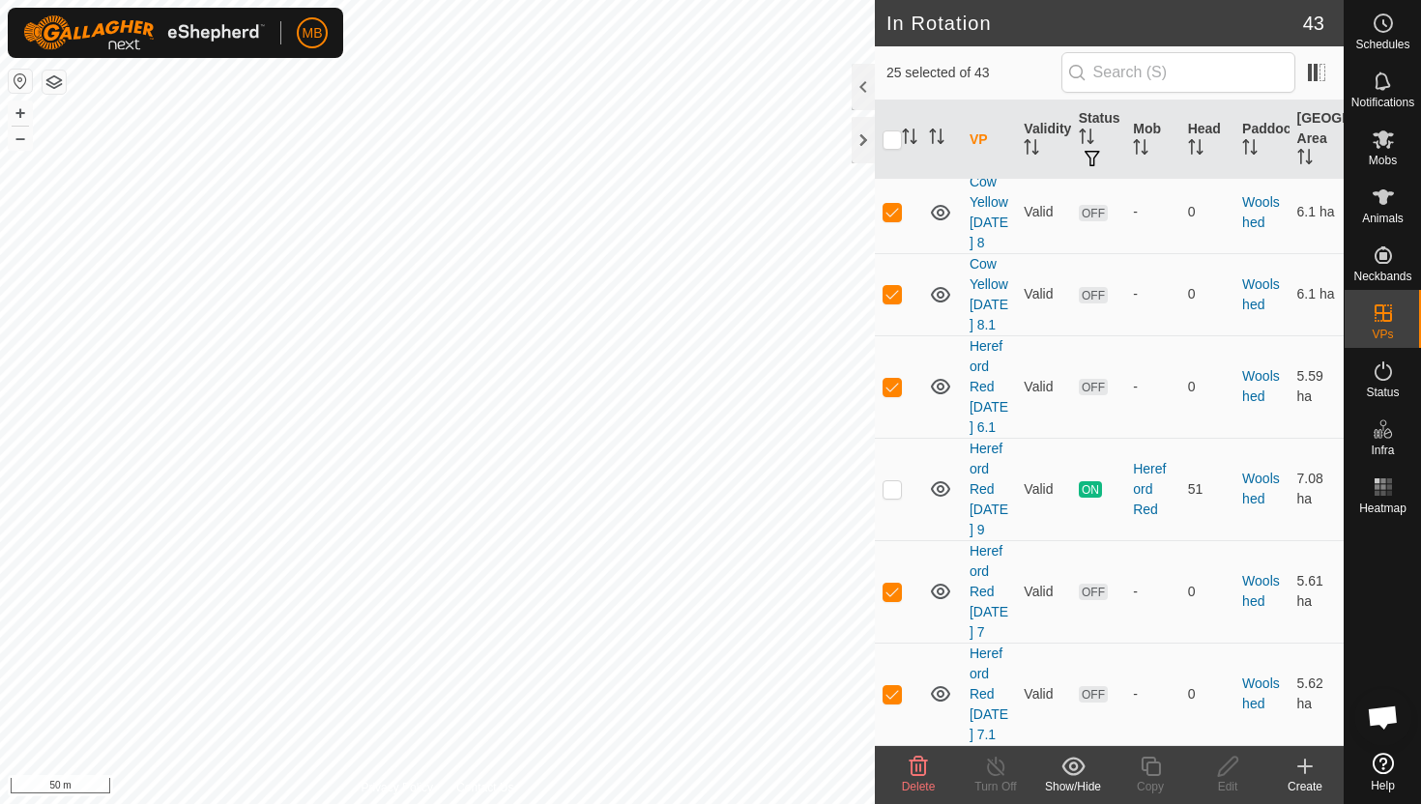
click at [903, 745] on td at bounding box center [898, 796] width 46 height 102
checkbox input "true"
click at [917, 771] on icon at bounding box center [918, 766] width 23 height 23
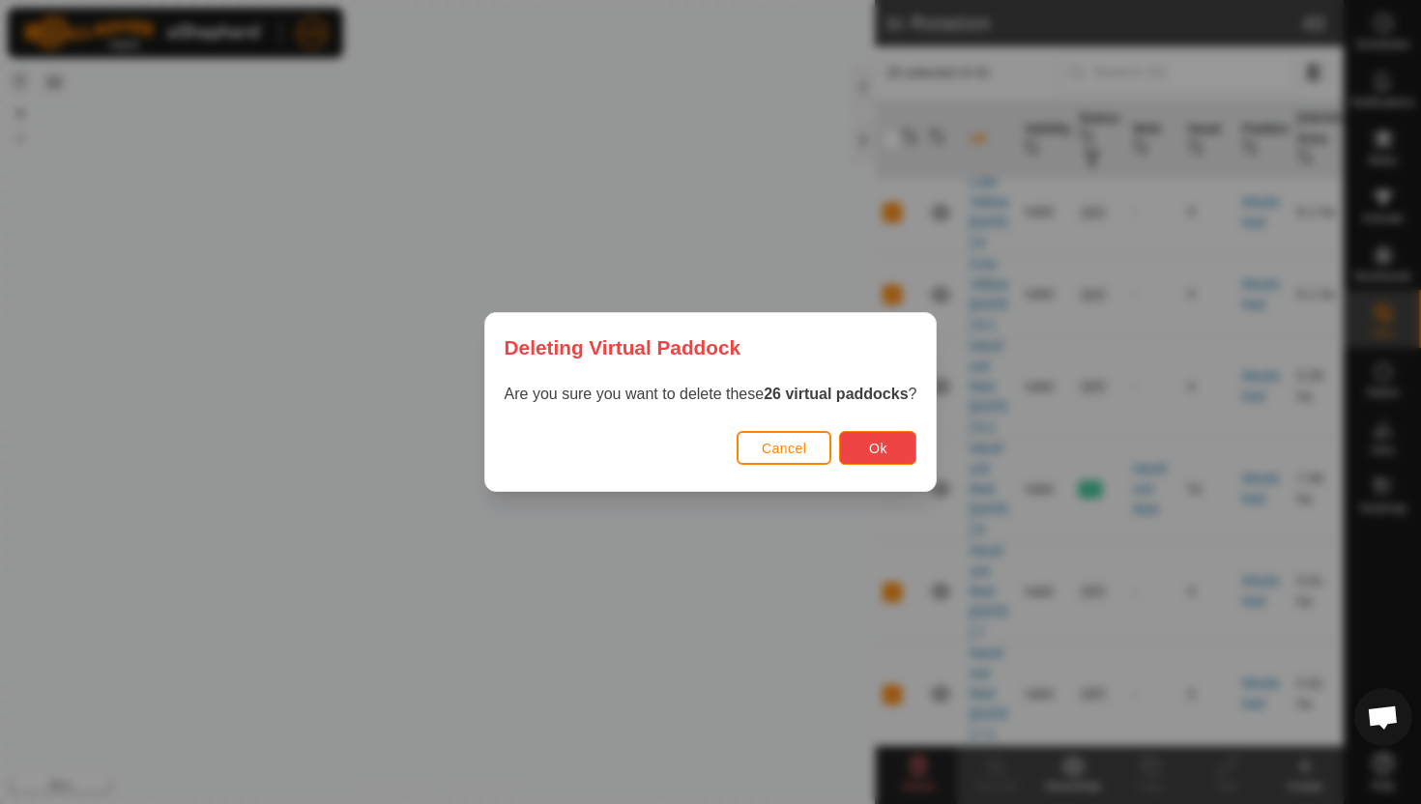
click at [893, 450] on button "Ok" at bounding box center [877, 448] width 77 height 34
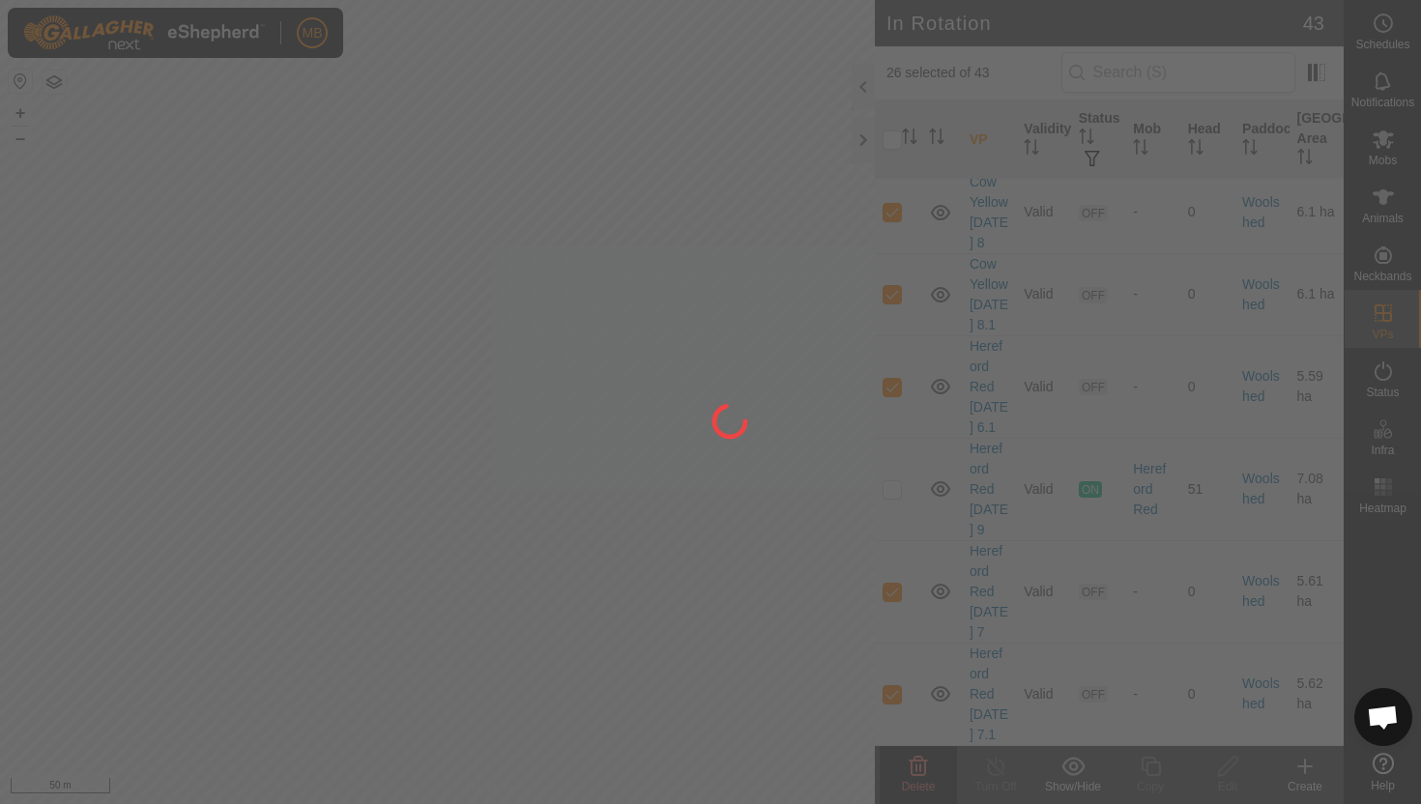
checkbox input "false"
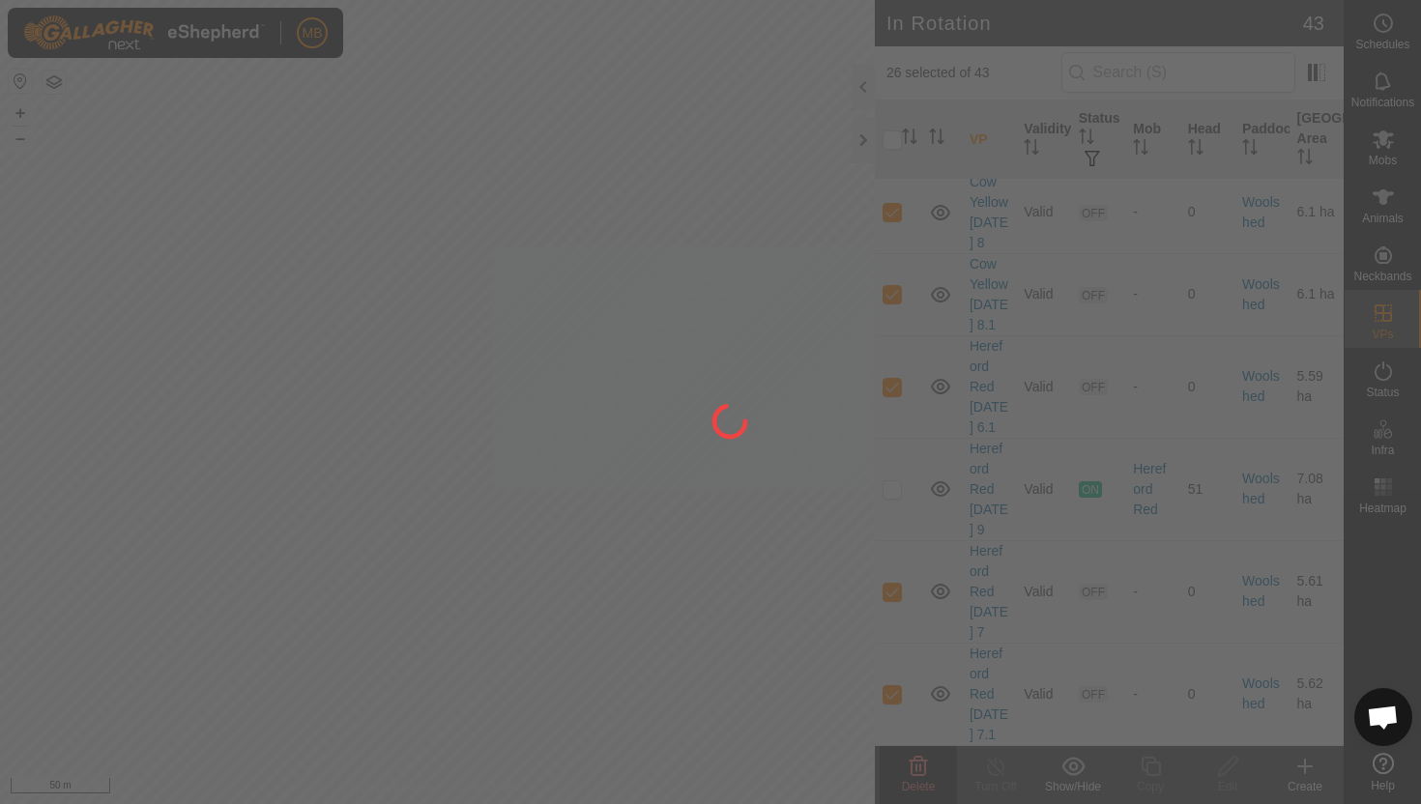
checkbox input "false"
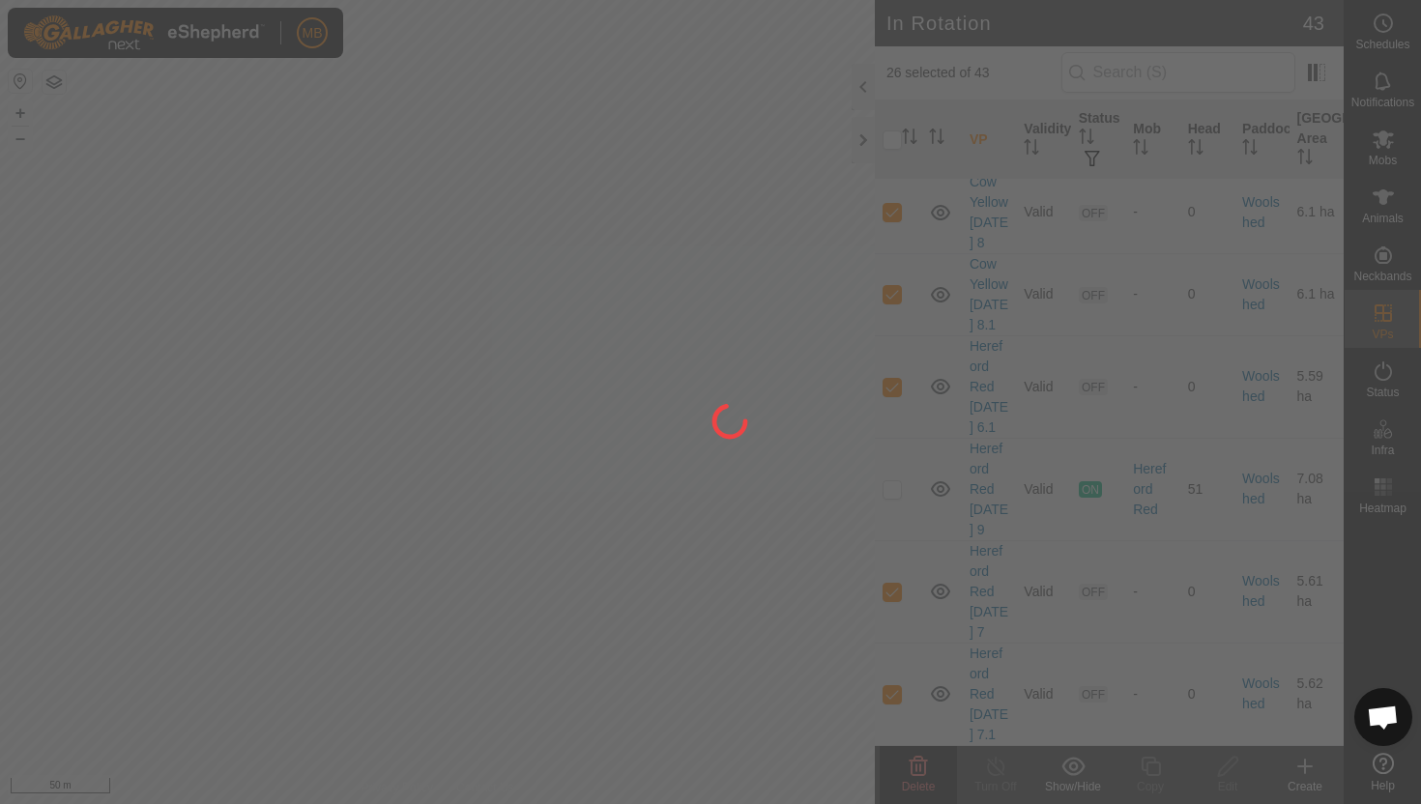
checkbox input "false"
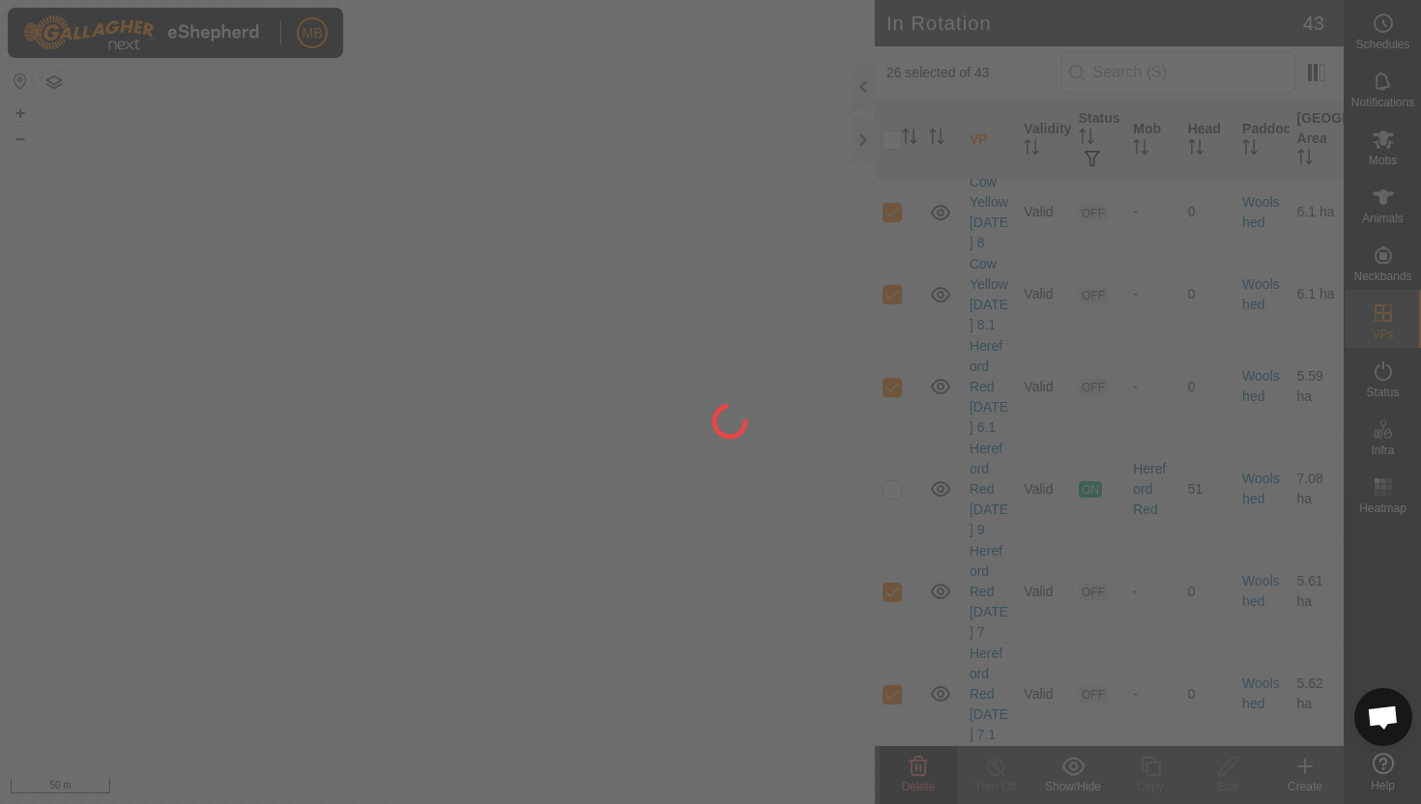
checkbox input "false"
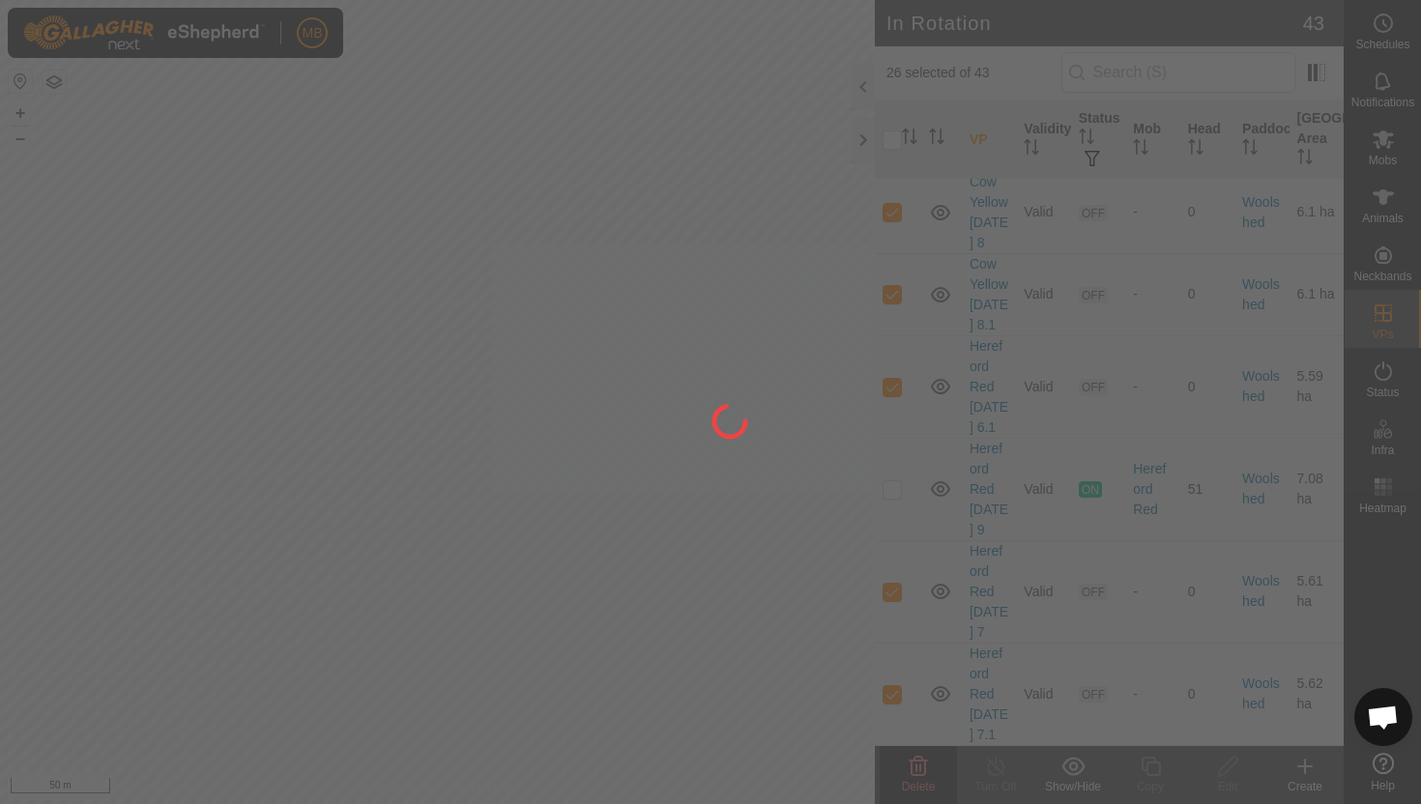
checkbox input "false"
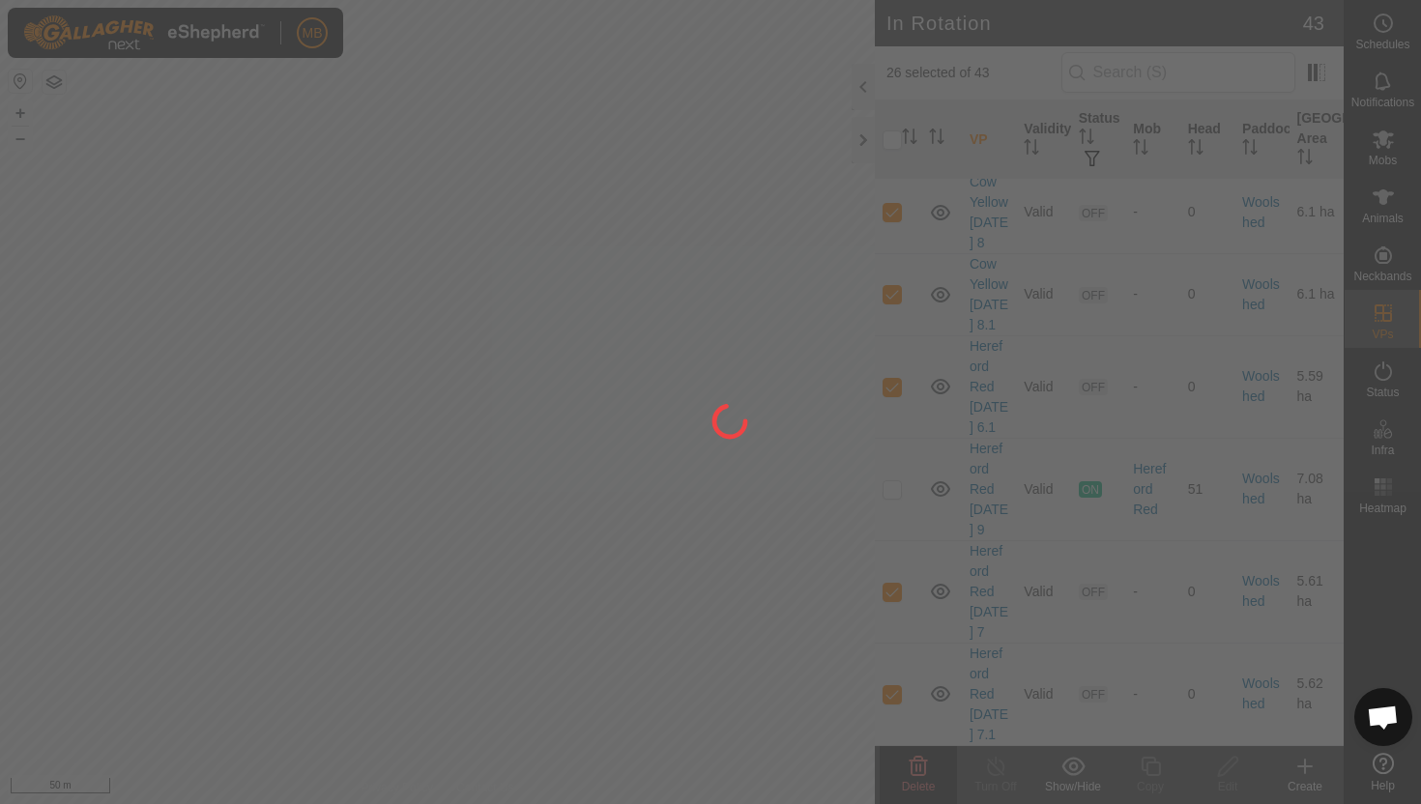
checkbox input "false"
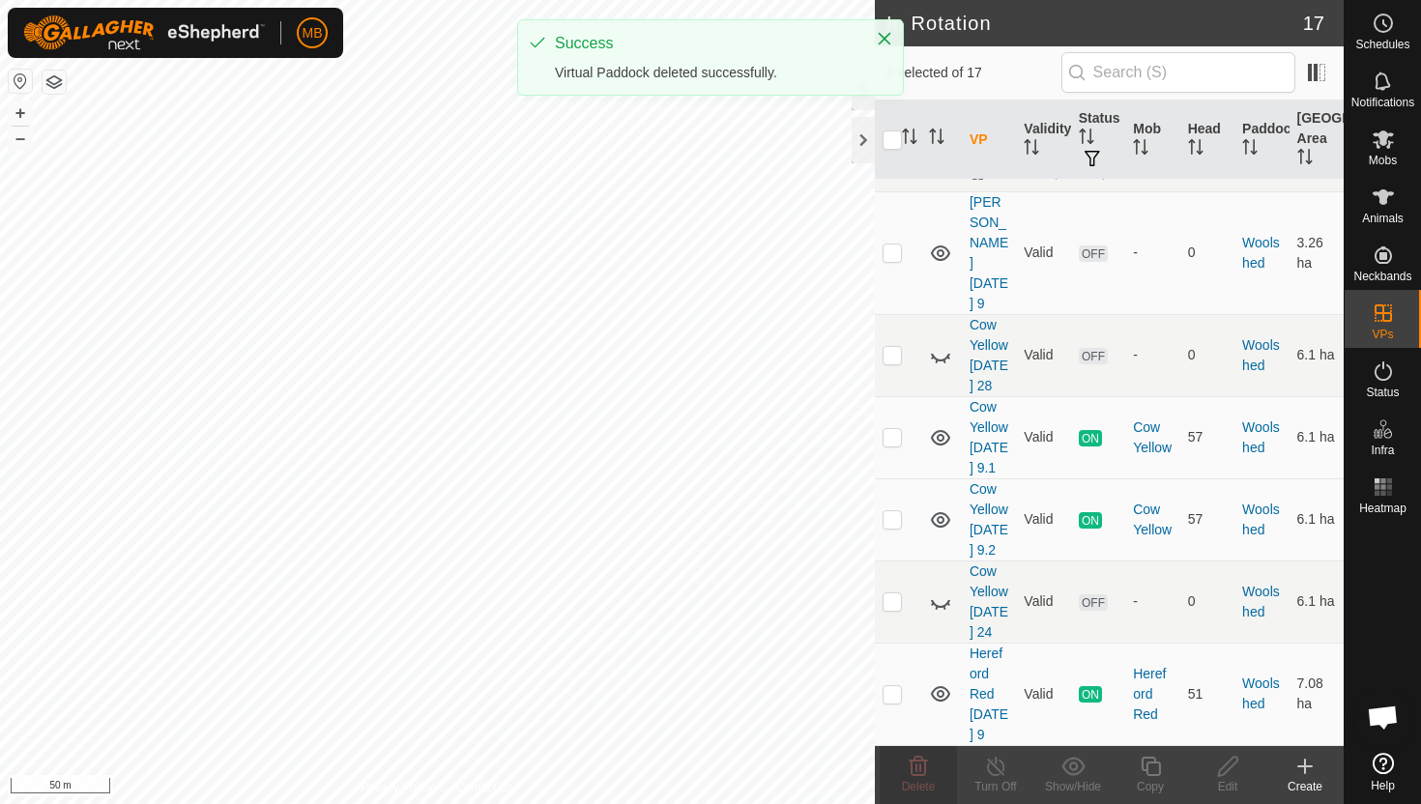
scroll to position [0, 0]
